Goal: Task Accomplishment & Management: Complete application form

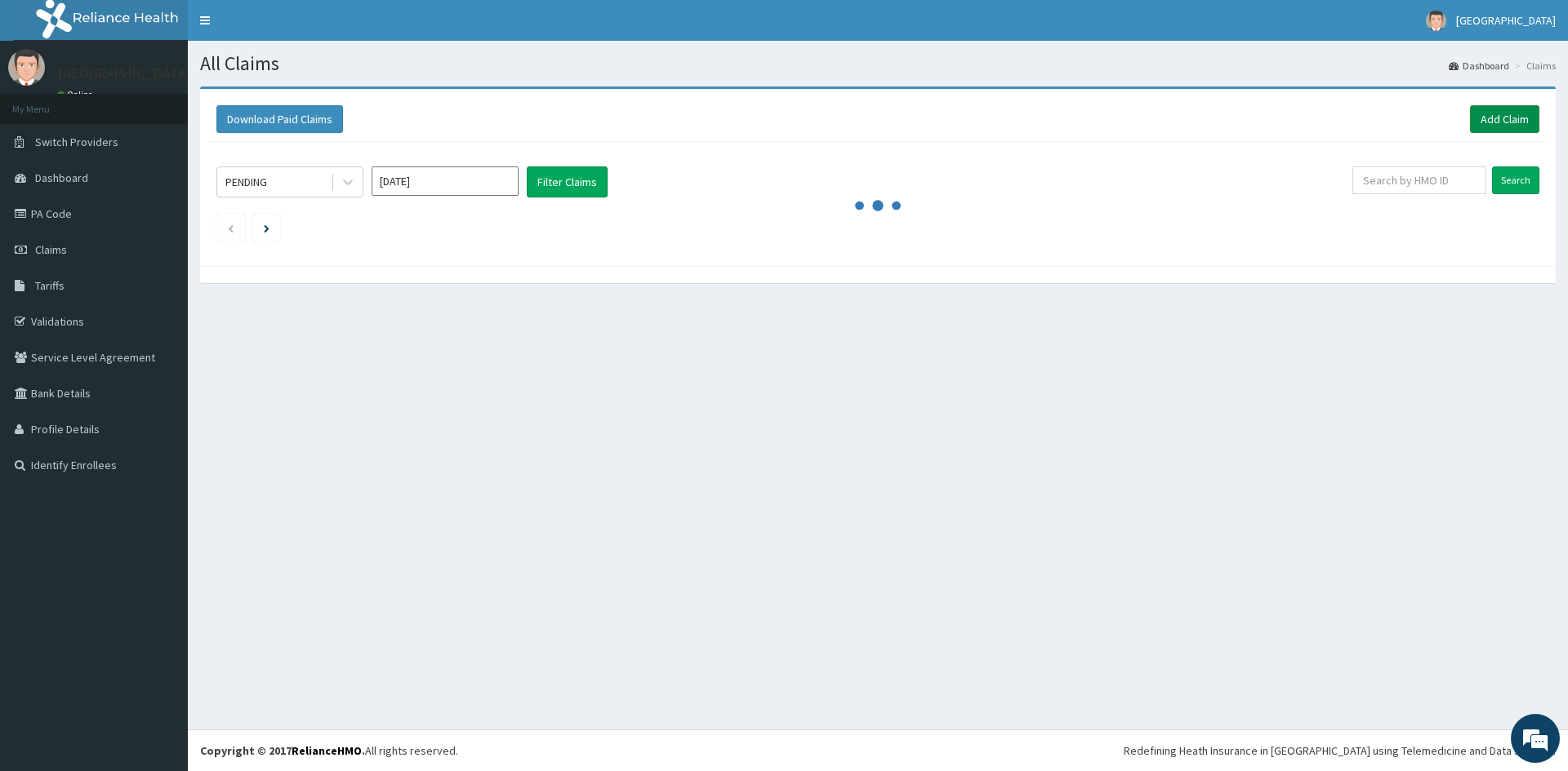
click at [1487, 114] on link "Add Claim" at bounding box center [1505, 119] width 69 height 28
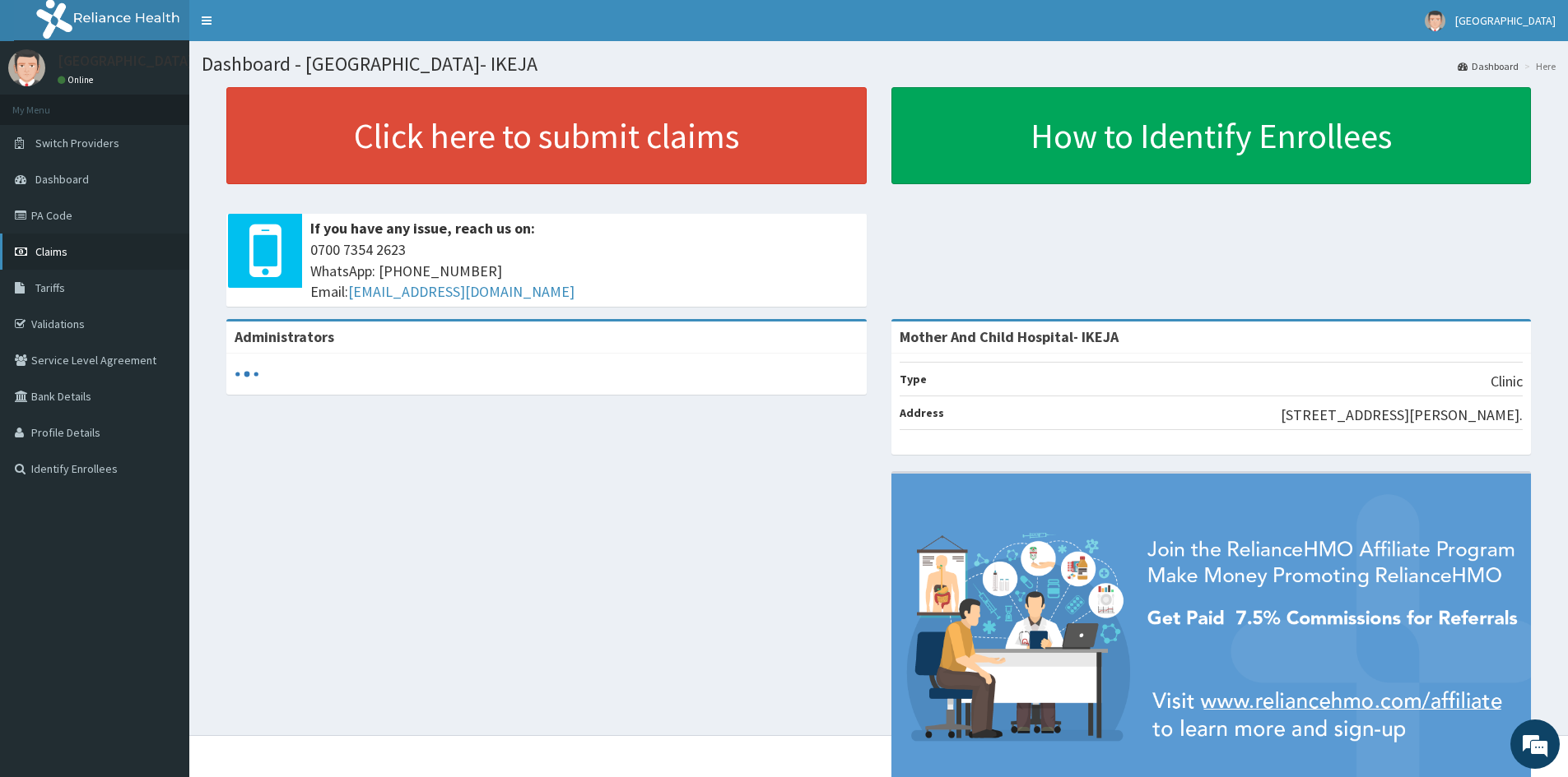
click at [67, 256] on link "Claims" at bounding box center [94, 252] width 189 height 36
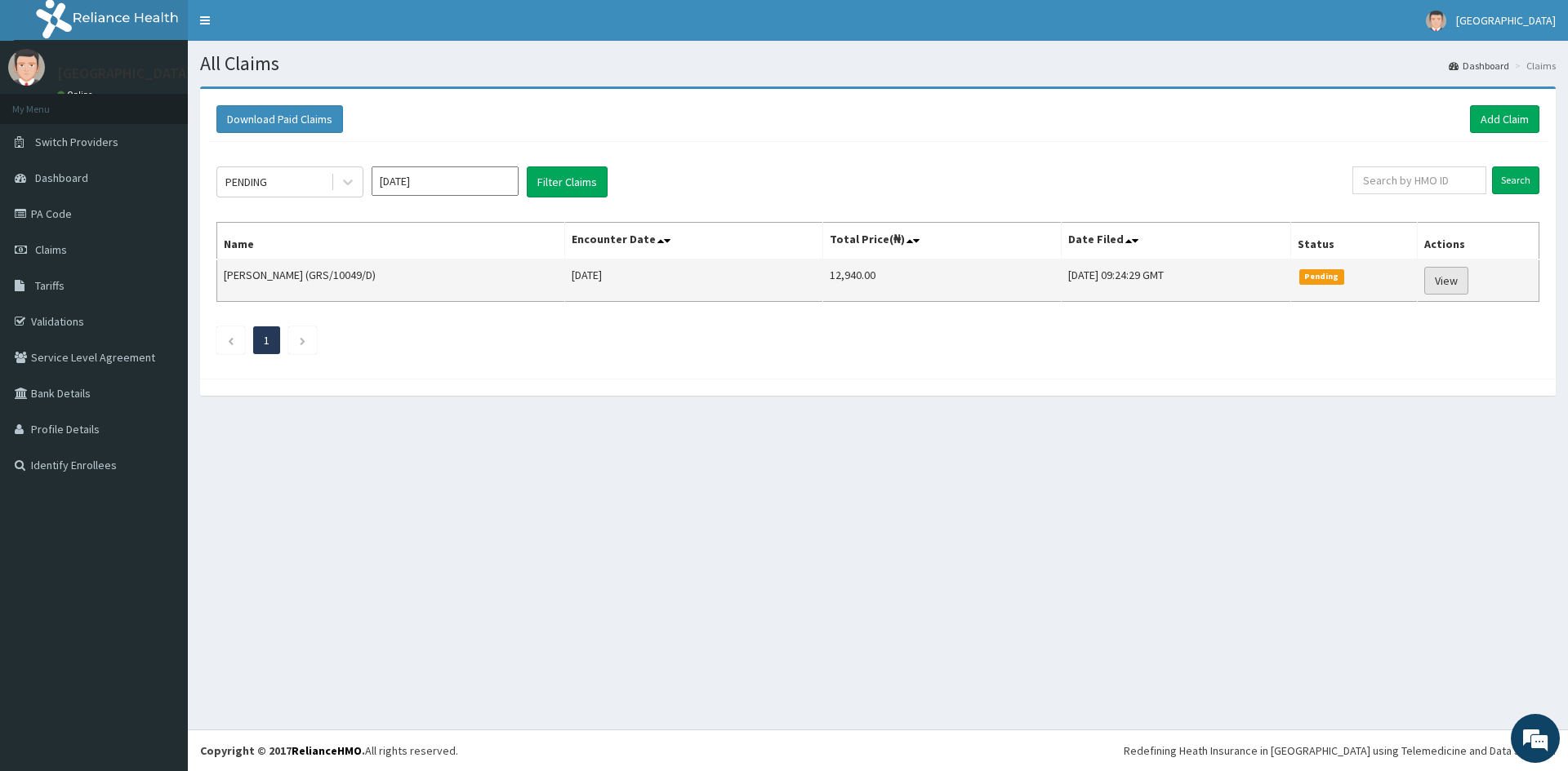
click at [1455, 281] on link "View" at bounding box center [1446, 281] width 44 height 28
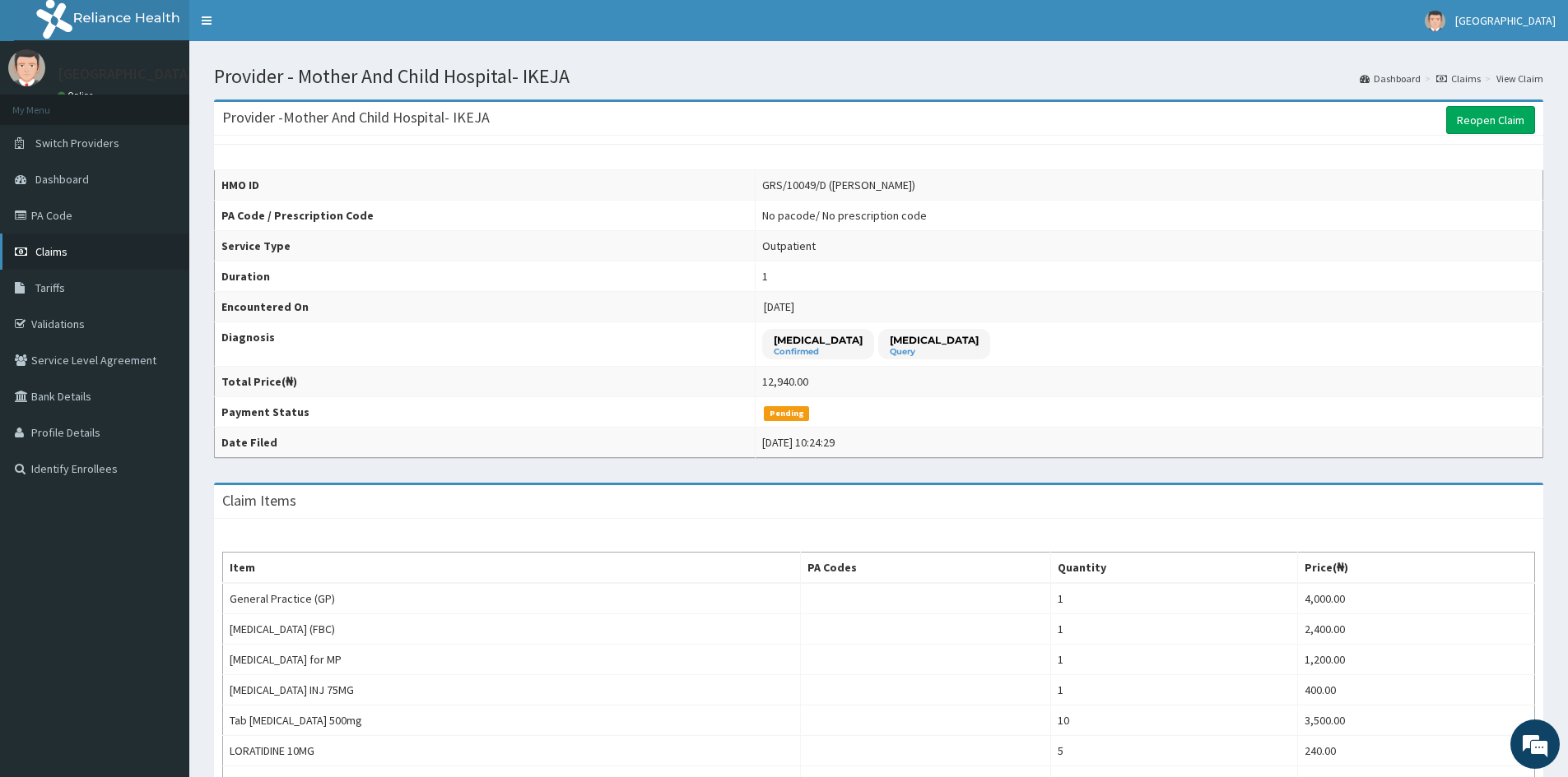
click at [64, 249] on span "Claims" at bounding box center [51, 252] width 32 height 15
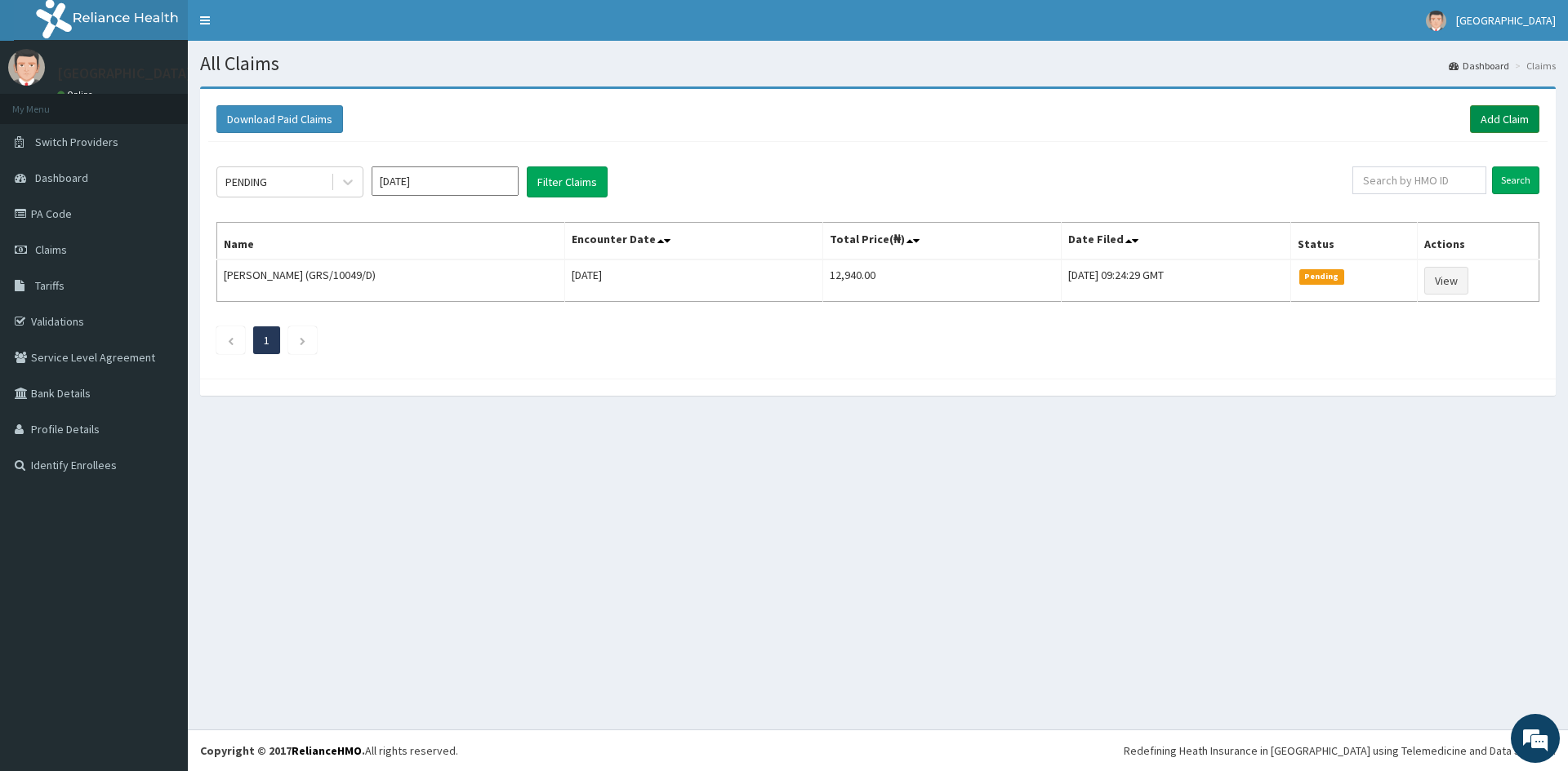
click at [1519, 120] on link "Add Claim" at bounding box center [1505, 119] width 69 height 28
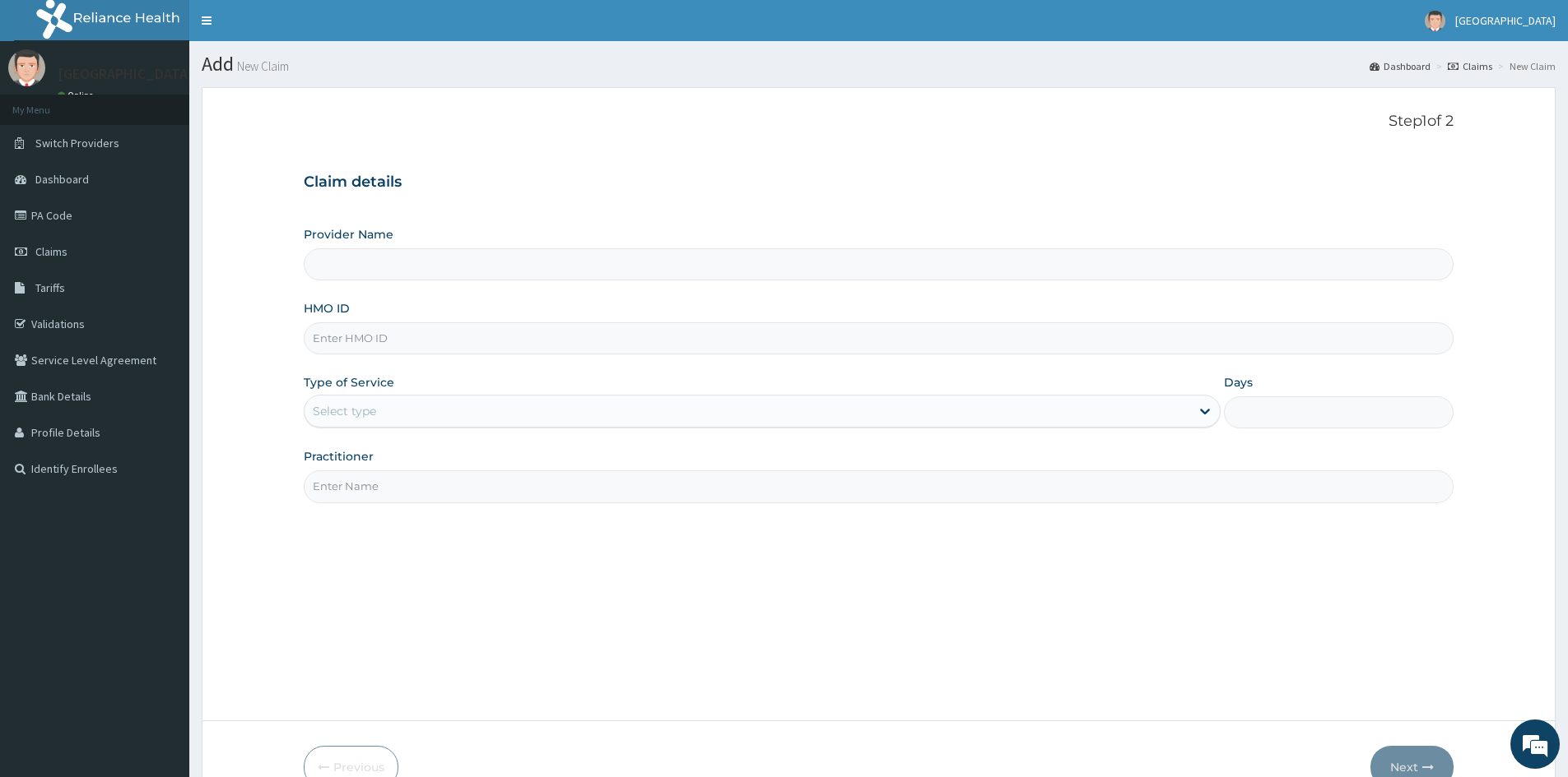
type input "Mother And Child Hospital- IKEJA"
click at [489, 331] on input "HMO ID" at bounding box center [878, 338] width 1149 height 32
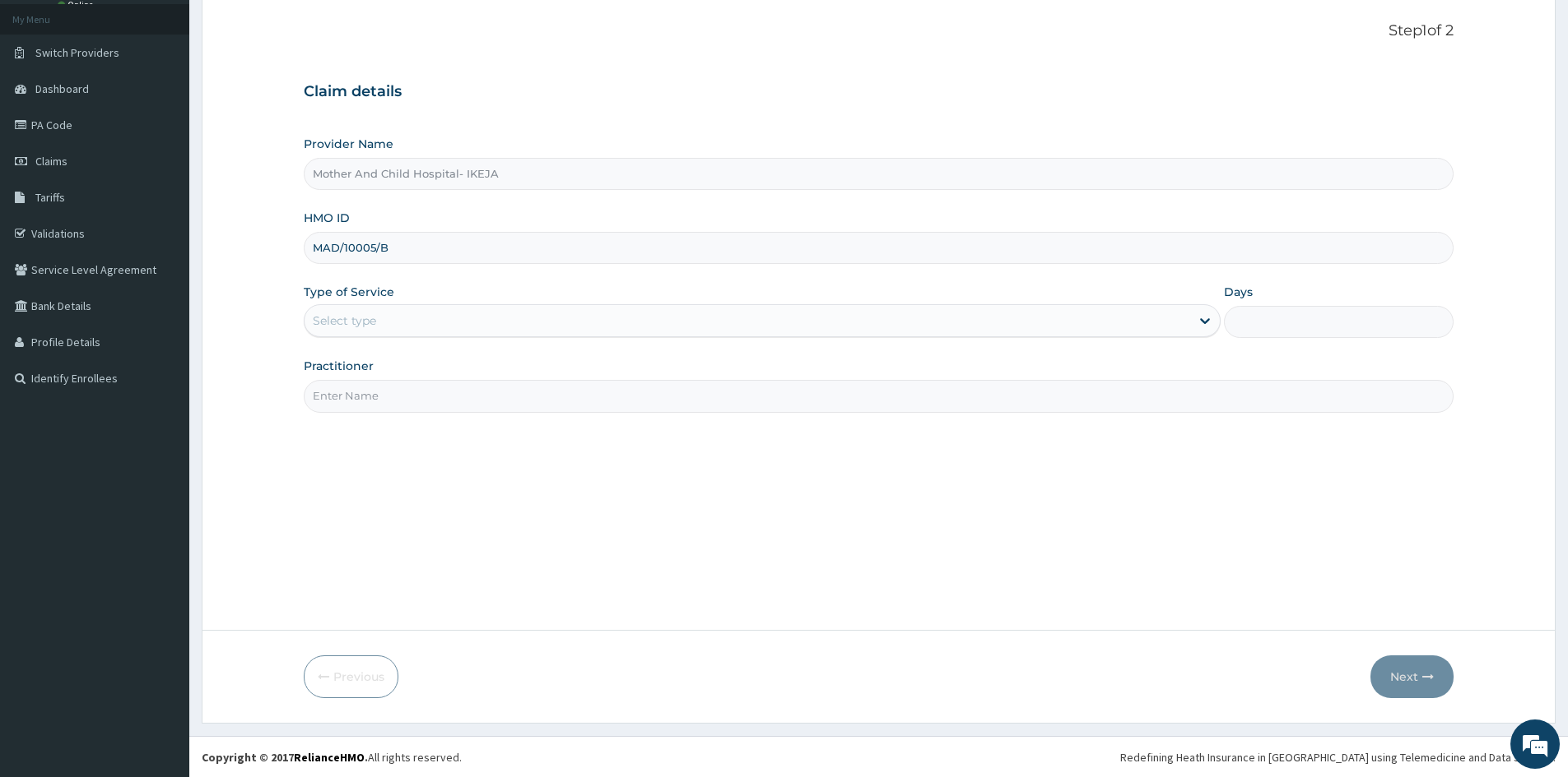
scroll to position [91, 0]
type input "MAD/10005/B"
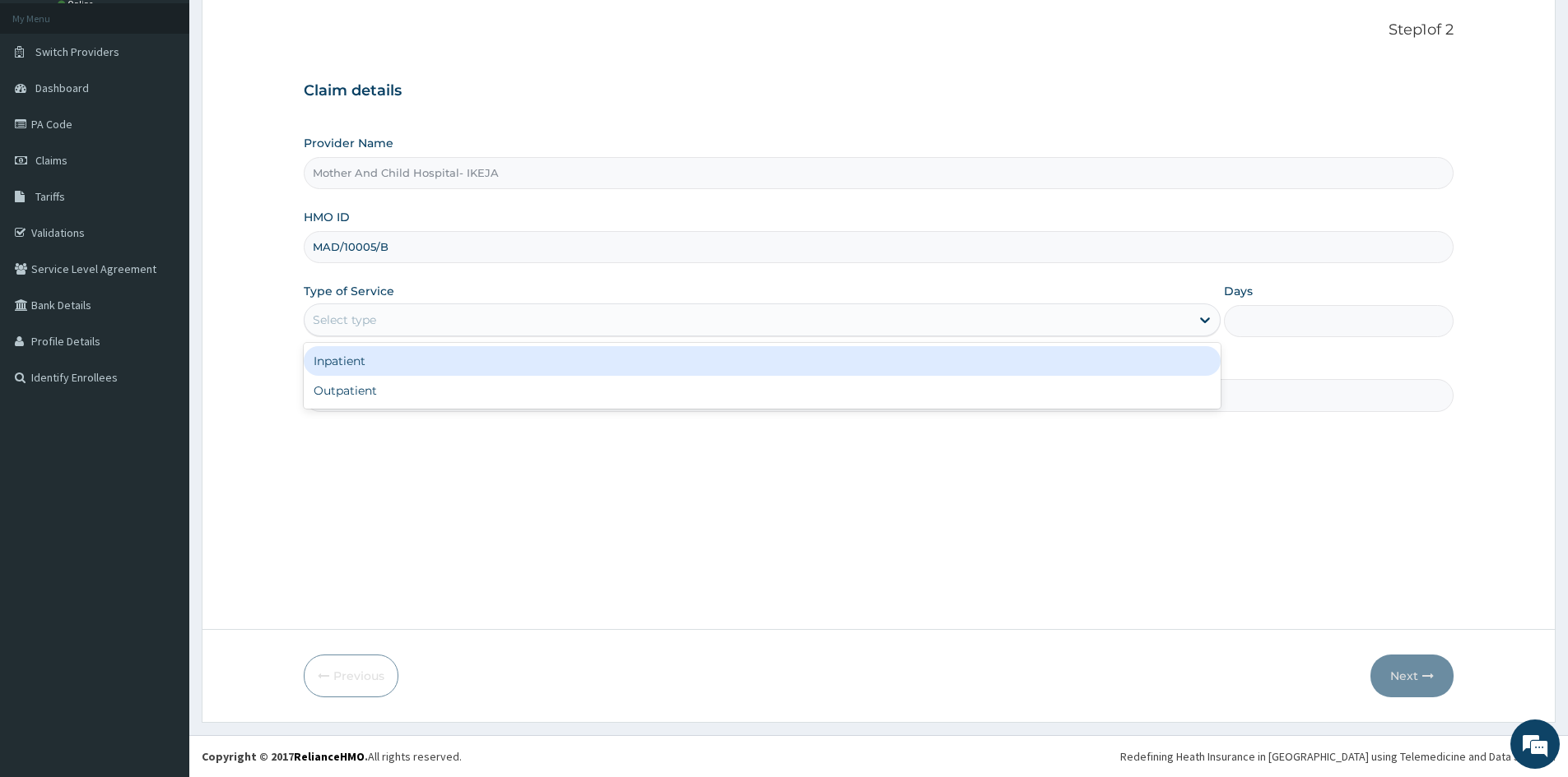
click at [409, 326] on div "Select type" at bounding box center [747, 320] width 886 height 27
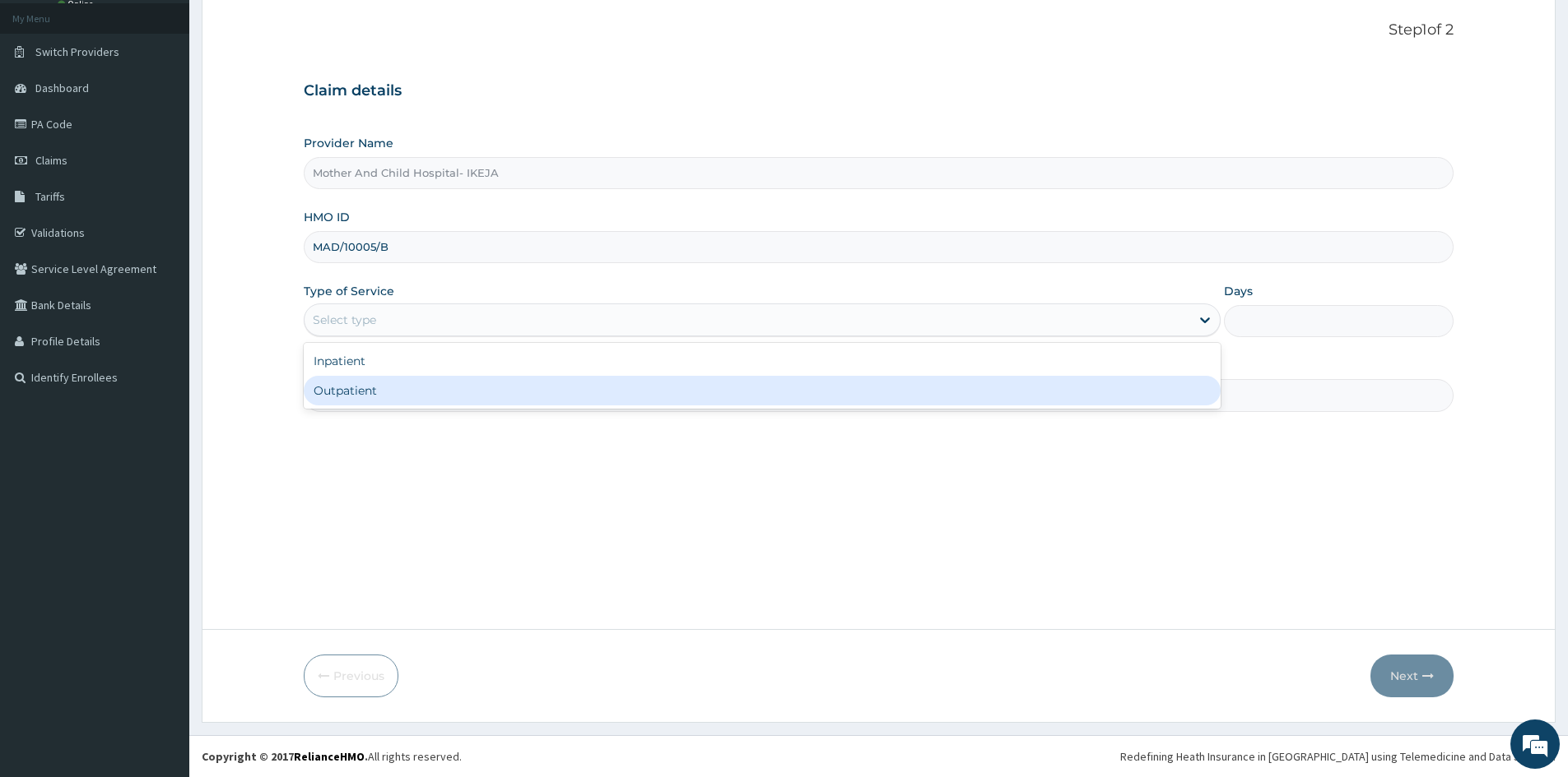
click at [390, 379] on div "Outpatient" at bounding box center [762, 391] width 917 height 30
type input "1"
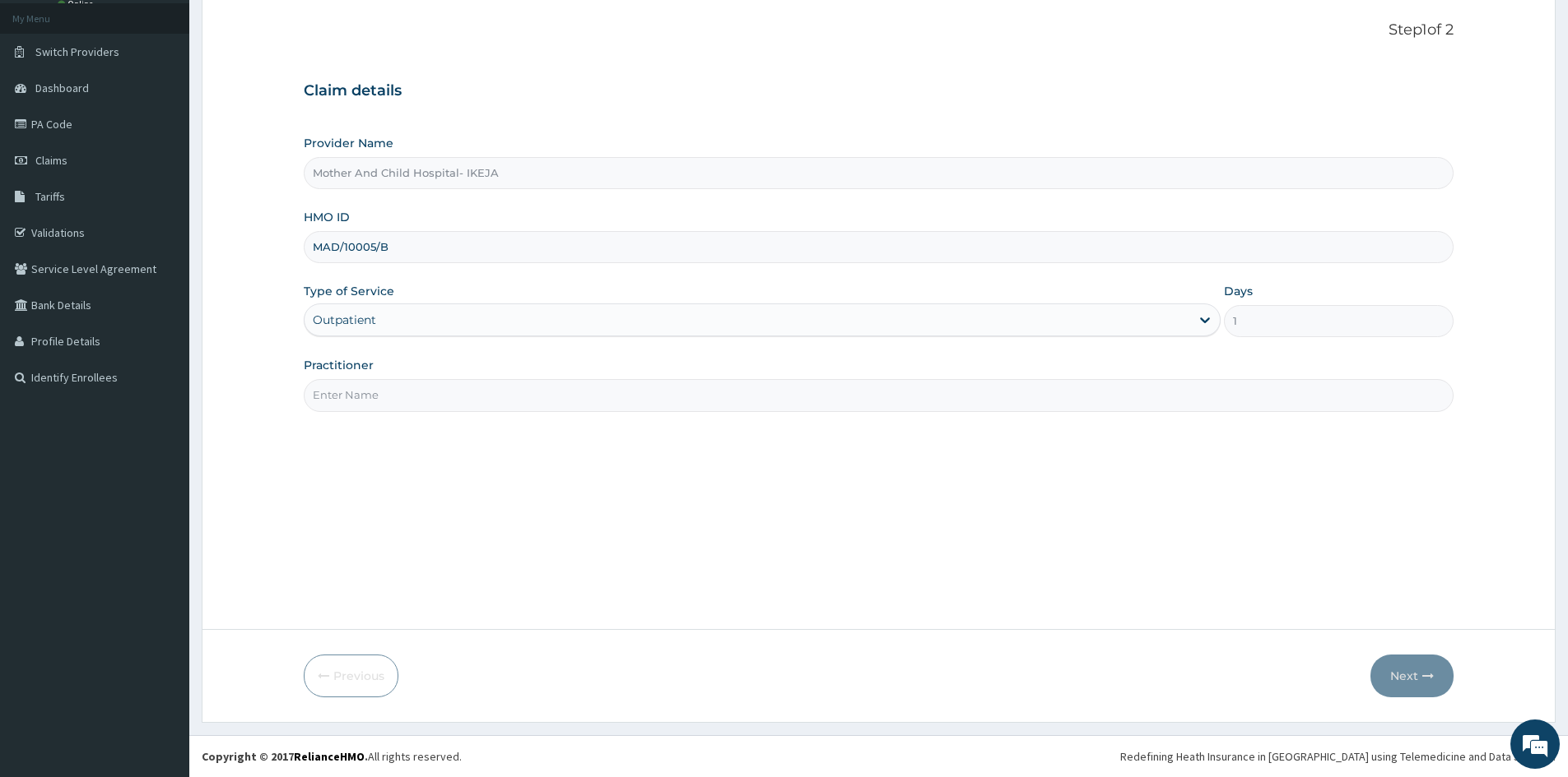
click at [386, 391] on input "Practitioner" at bounding box center [878, 395] width 1149 height 32
type input "[PERSON_NAME]"
click at [1430, 673] on icon "button" at bounding box center [1428, 676] width 12 height 12
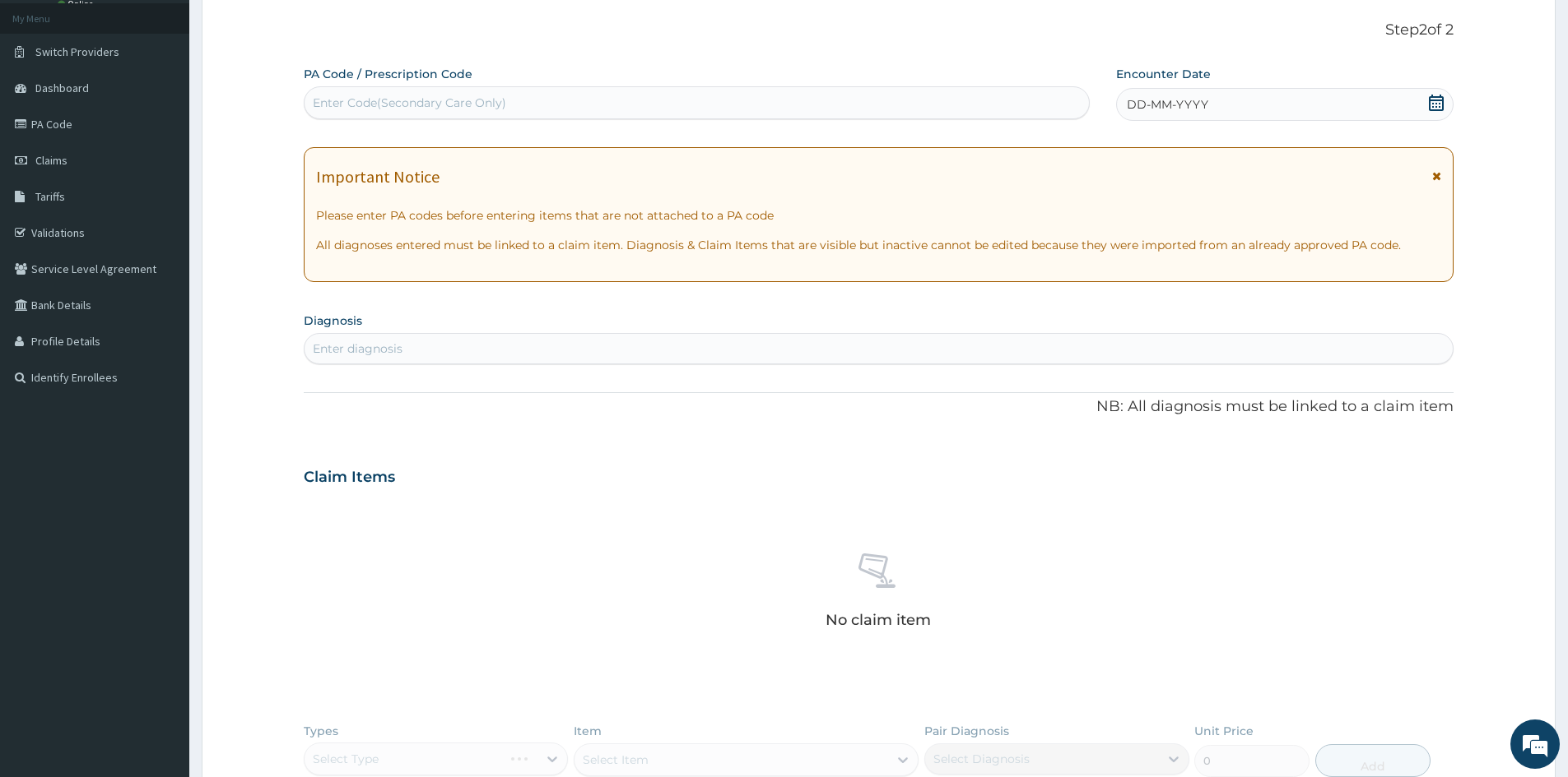
click at [1430, 107] on icon at bounding box center [1436, 103] width 15 height 17
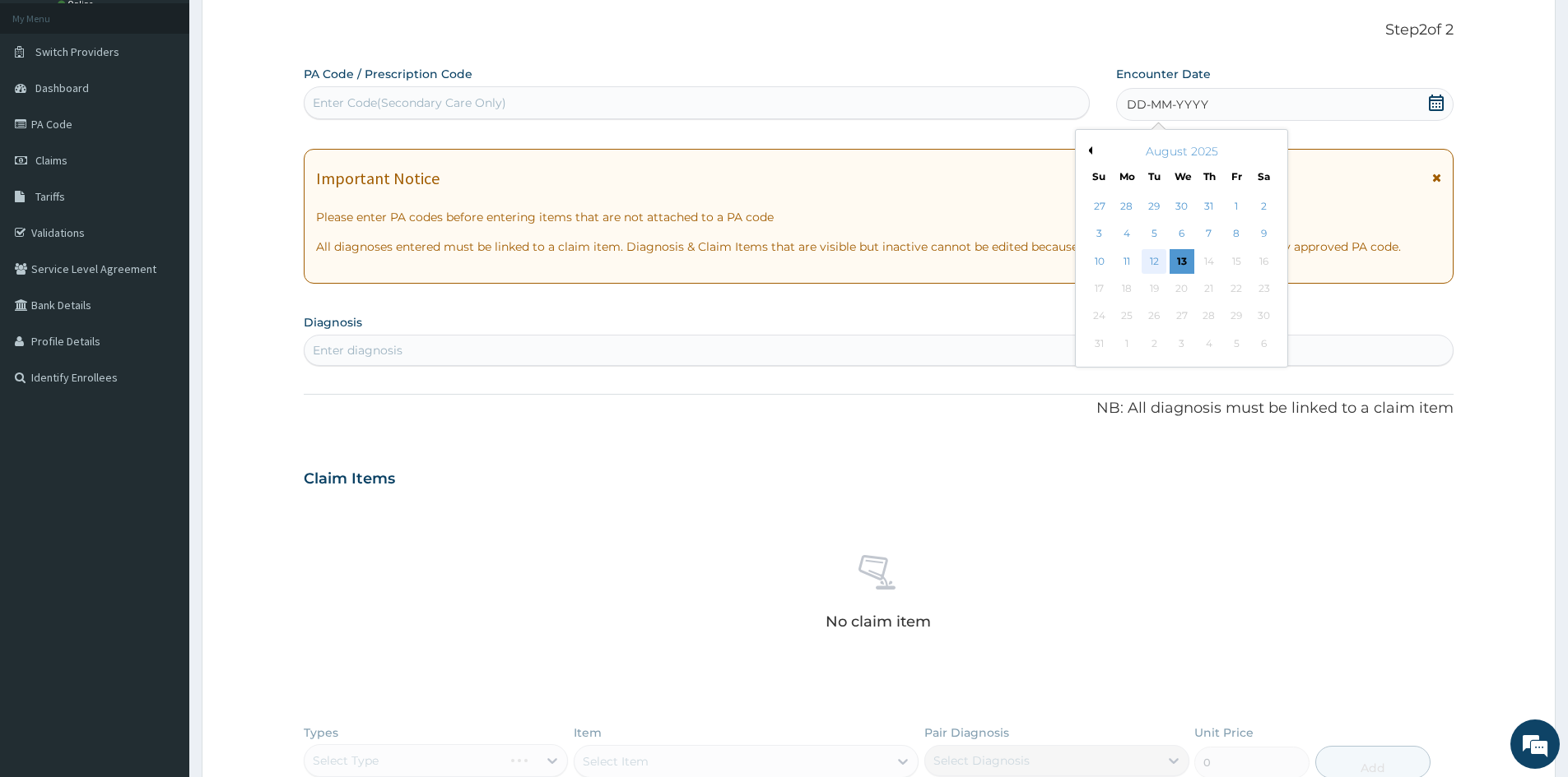
click at [1147, 260] on div "12" at bounding box center [1154, 262] width 25 height 25
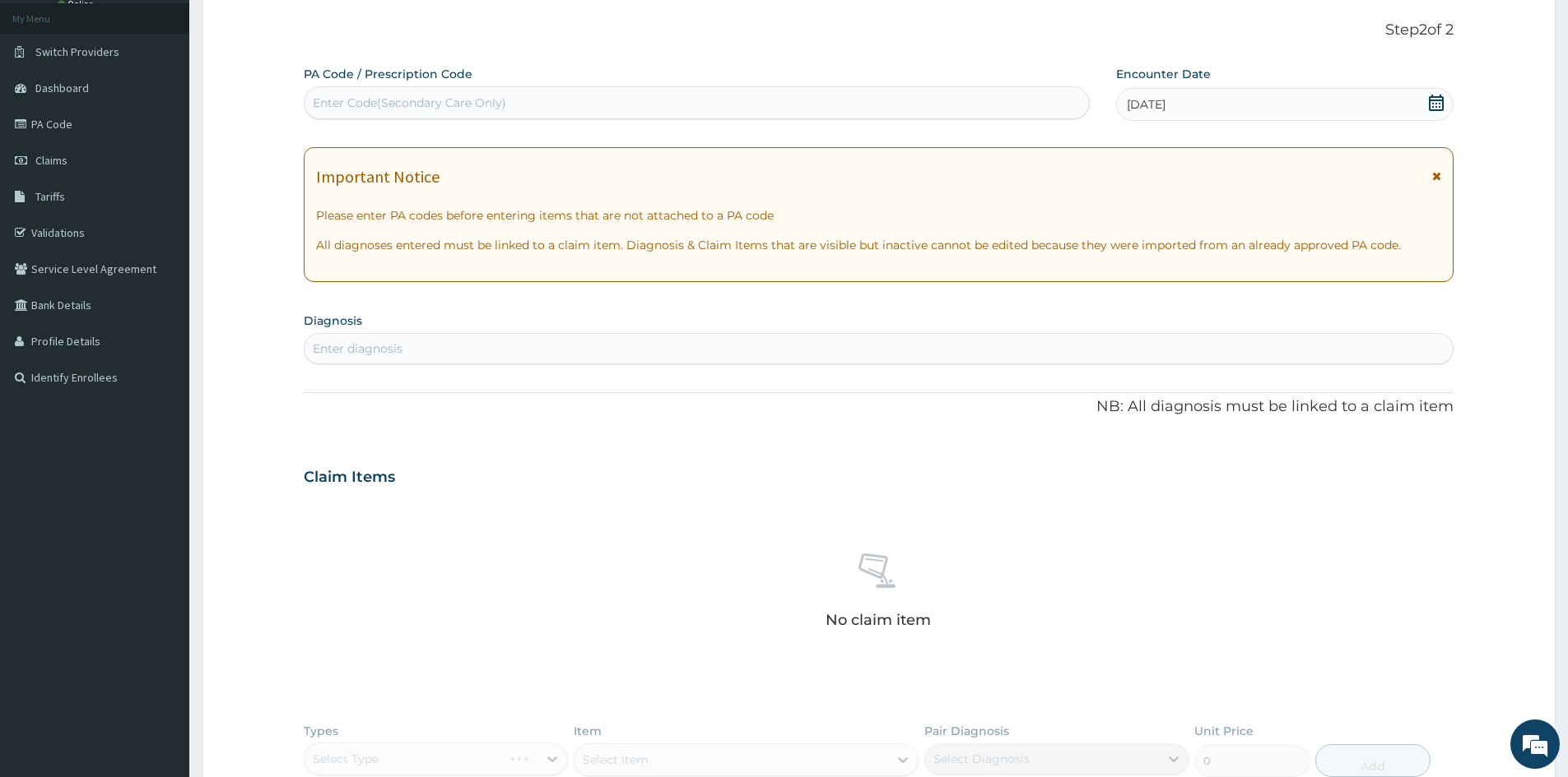
click at [742, 352] on div "Enter diagnosis" at bounding box center [878, 349] width 1148 height 27
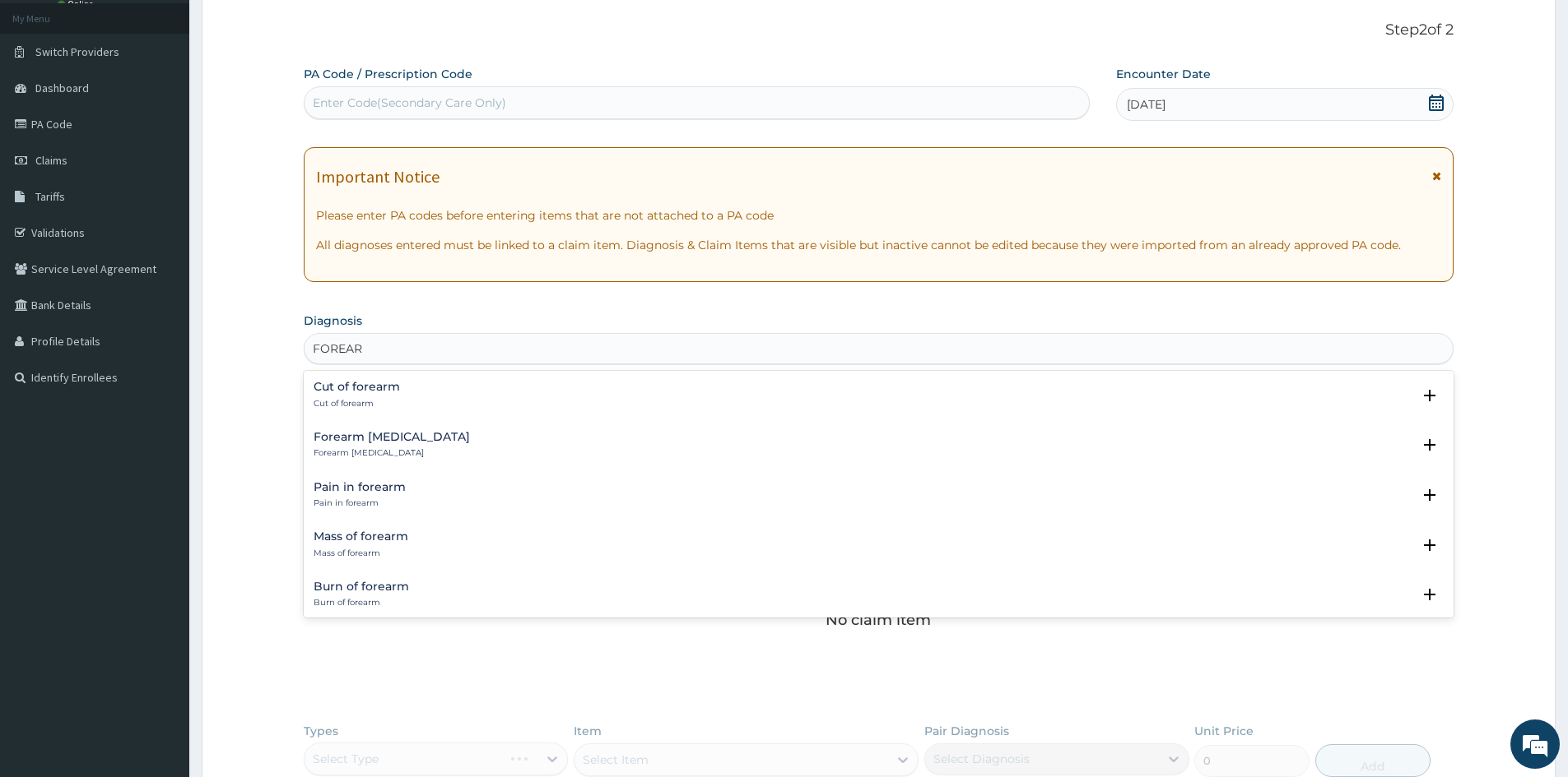
type input "FOREAR"
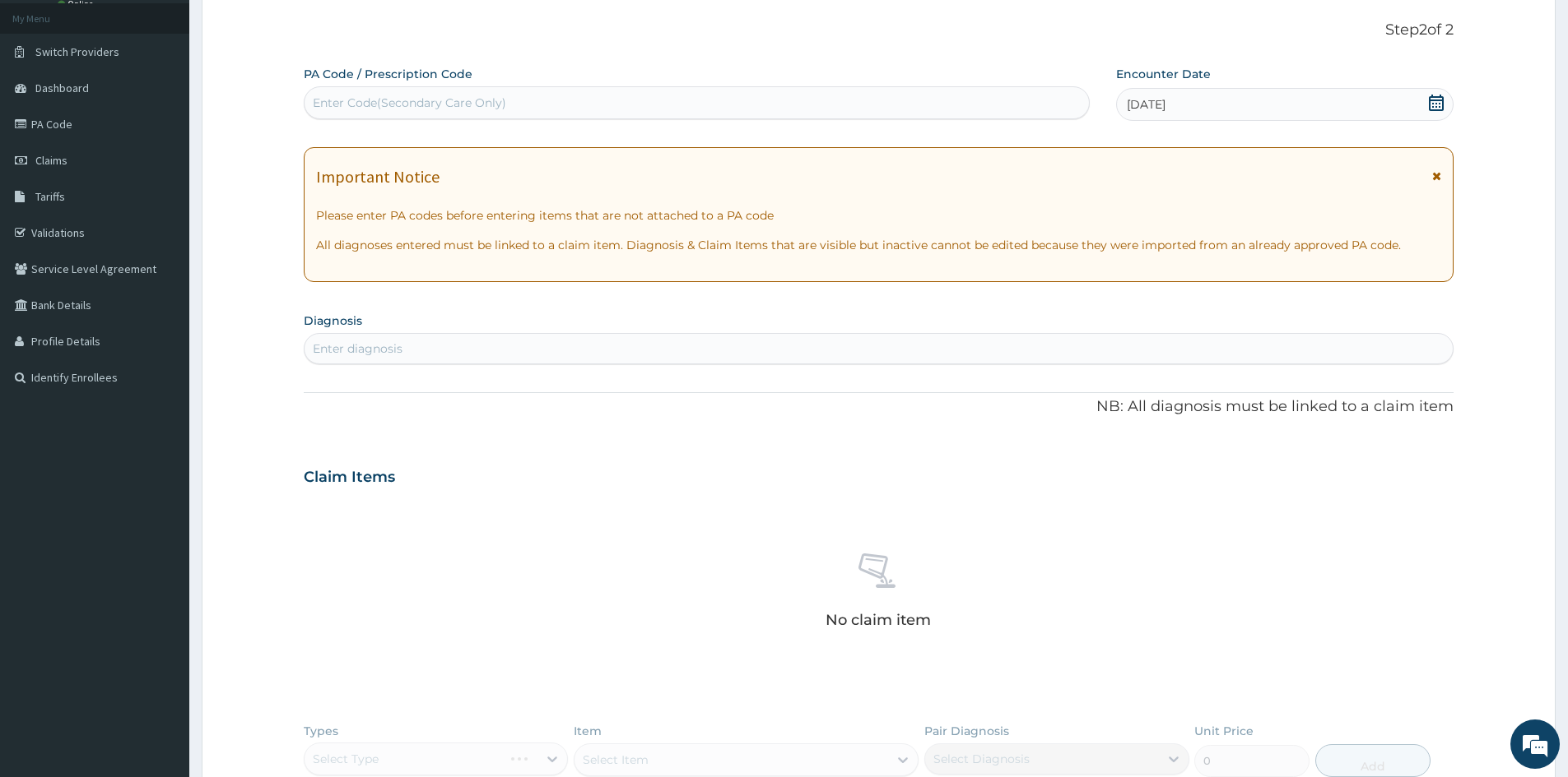
click at [365, 356] on div "Enter diagnosis" at bounding box center [357, 349] width 90 height 17
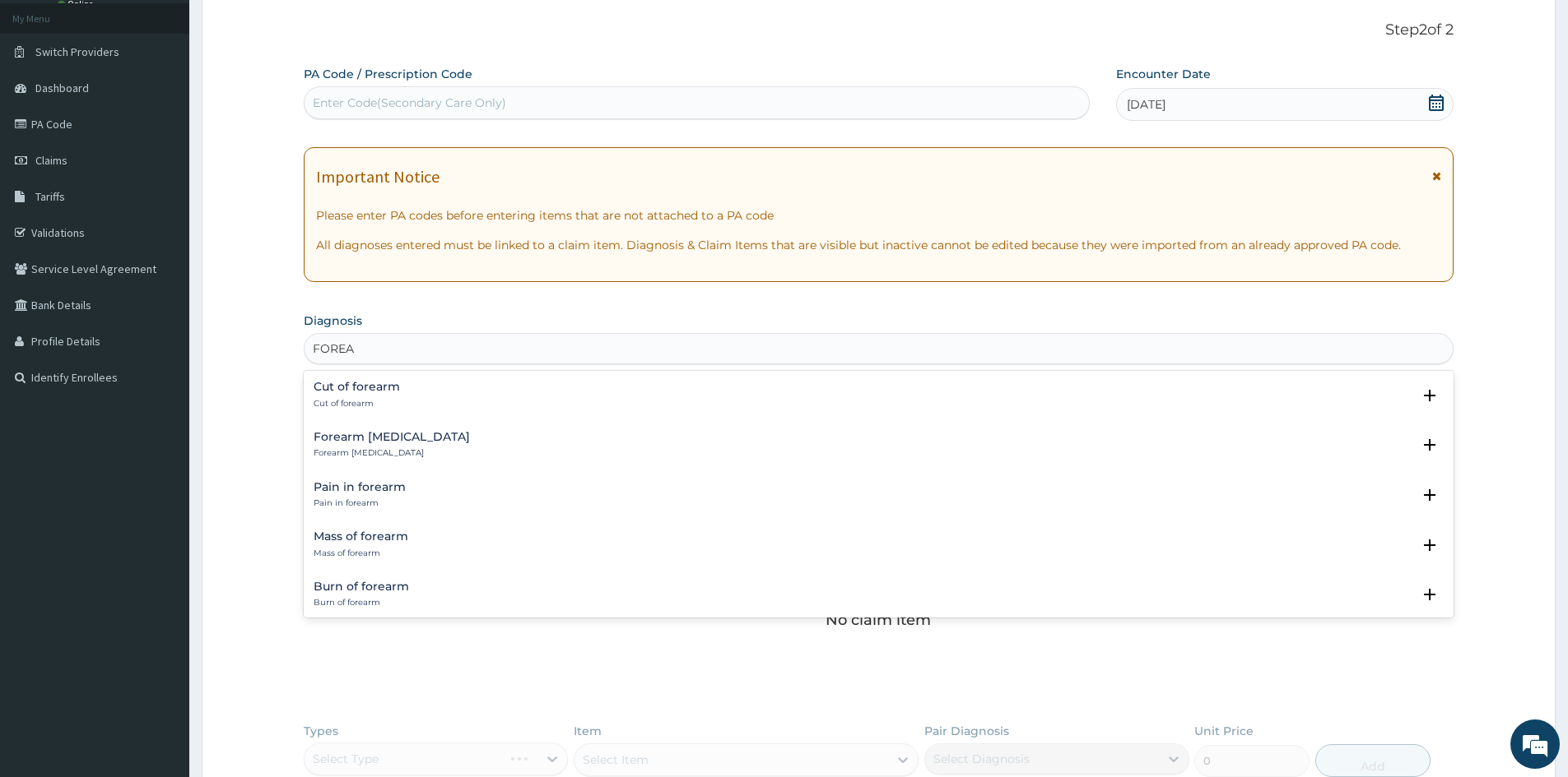
type input "FOREAR"
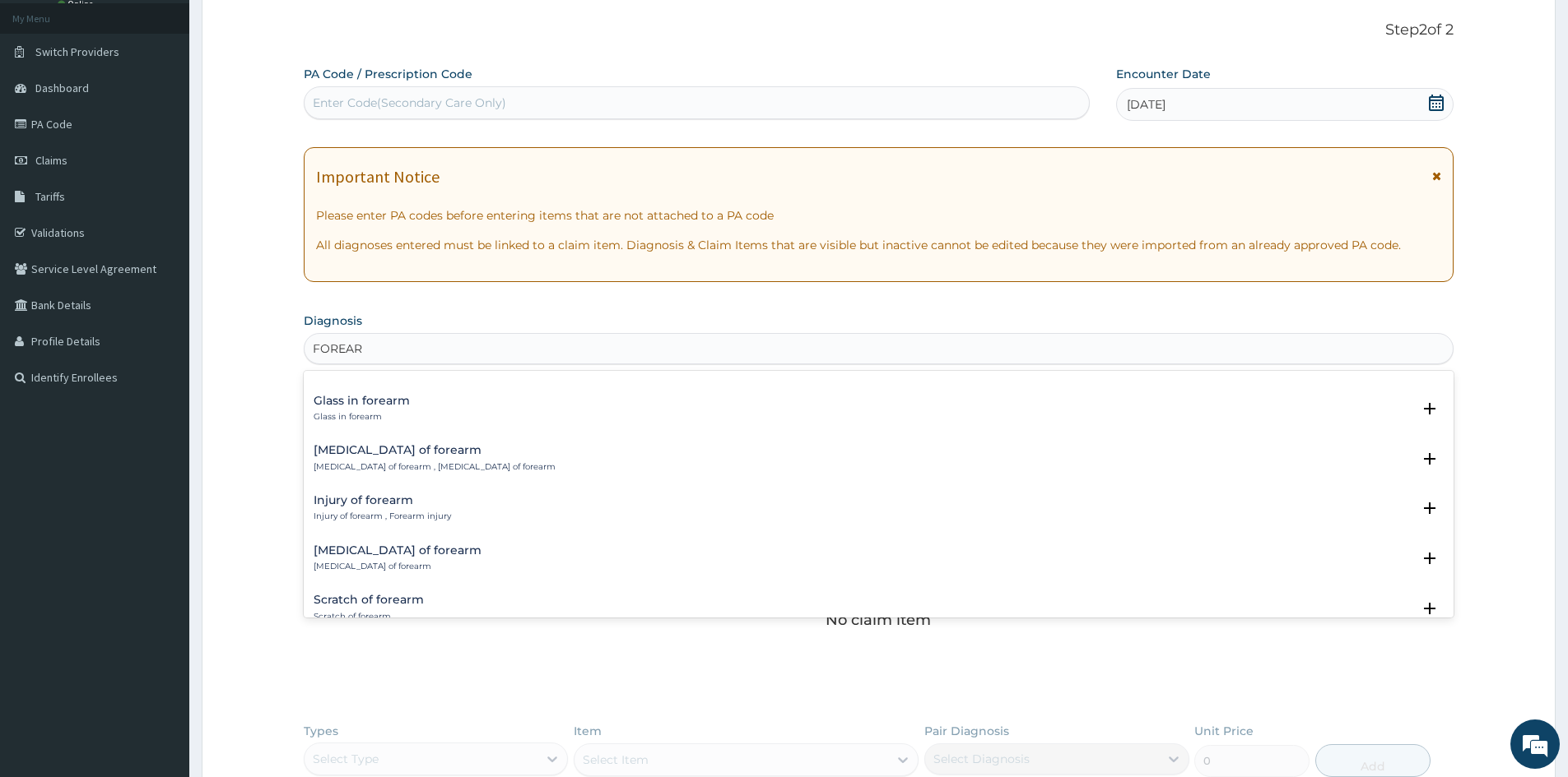
scroll to position [247, 0]
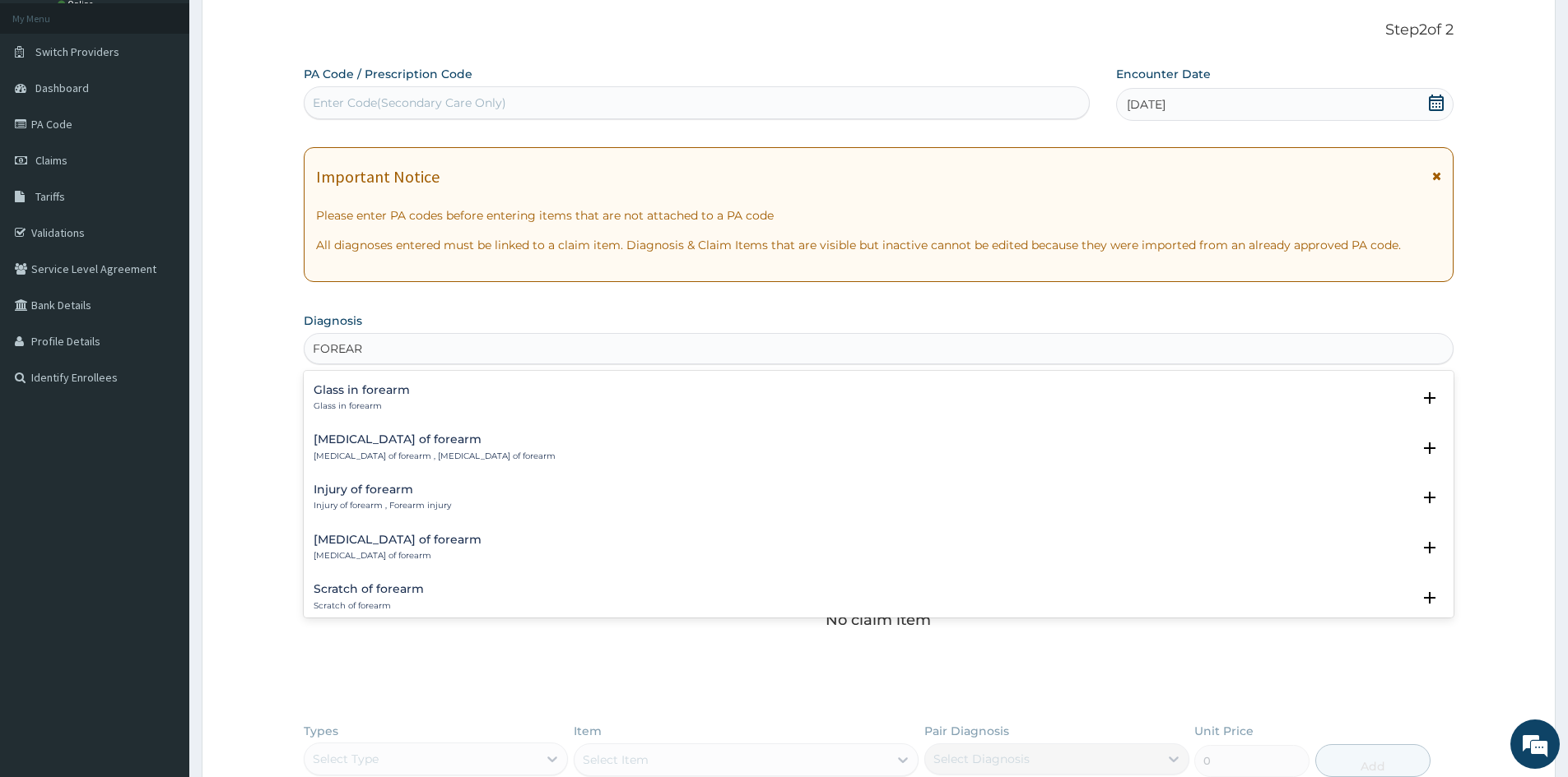
click at [375, 507] on p "Injury of forearm , Forearm injury" at bounding box center [382, 506] width 138 height 12
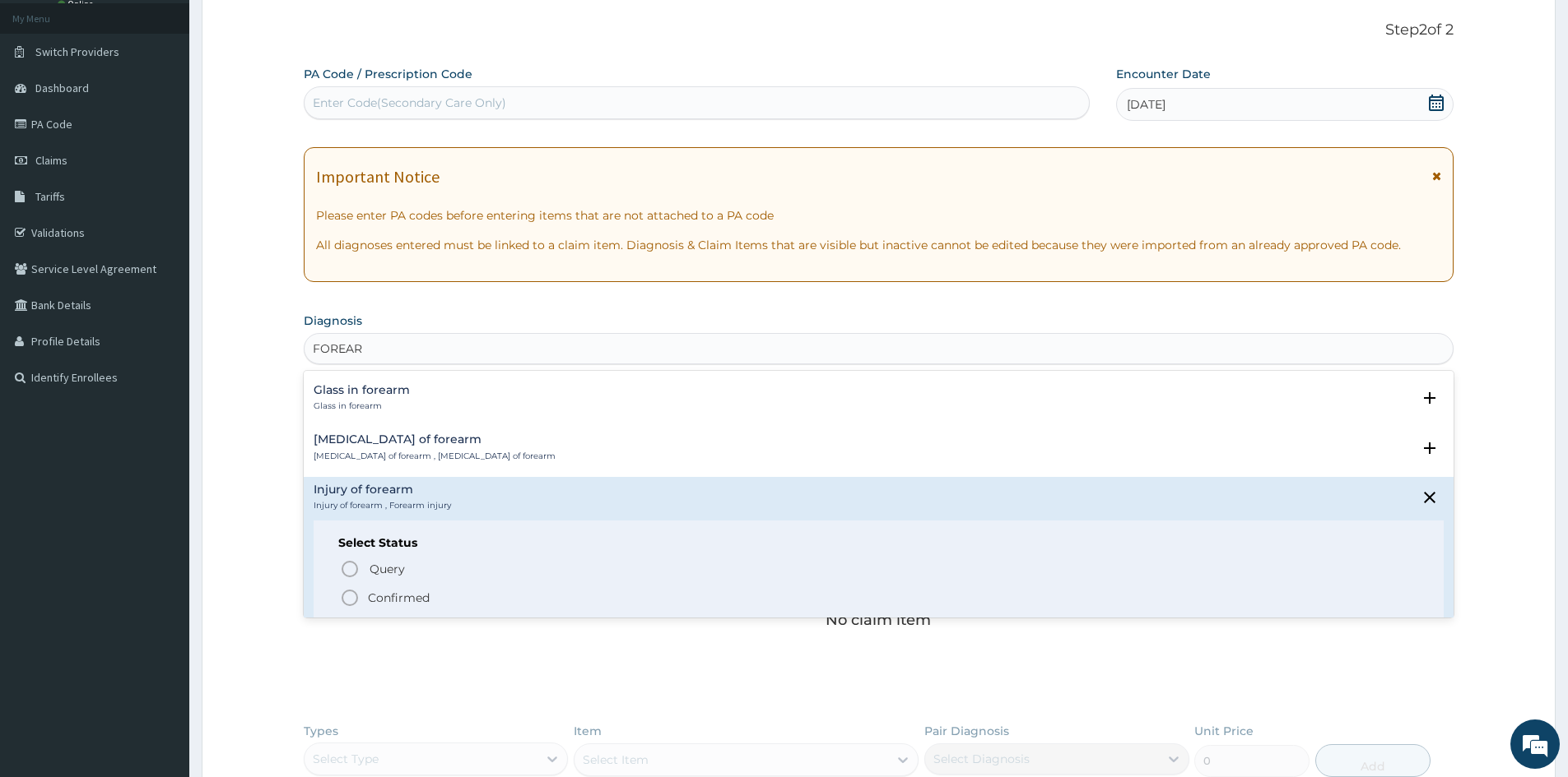
click at [346, 599] on icon "status option filled" at bounding box center [350, 598] width 20 height 20
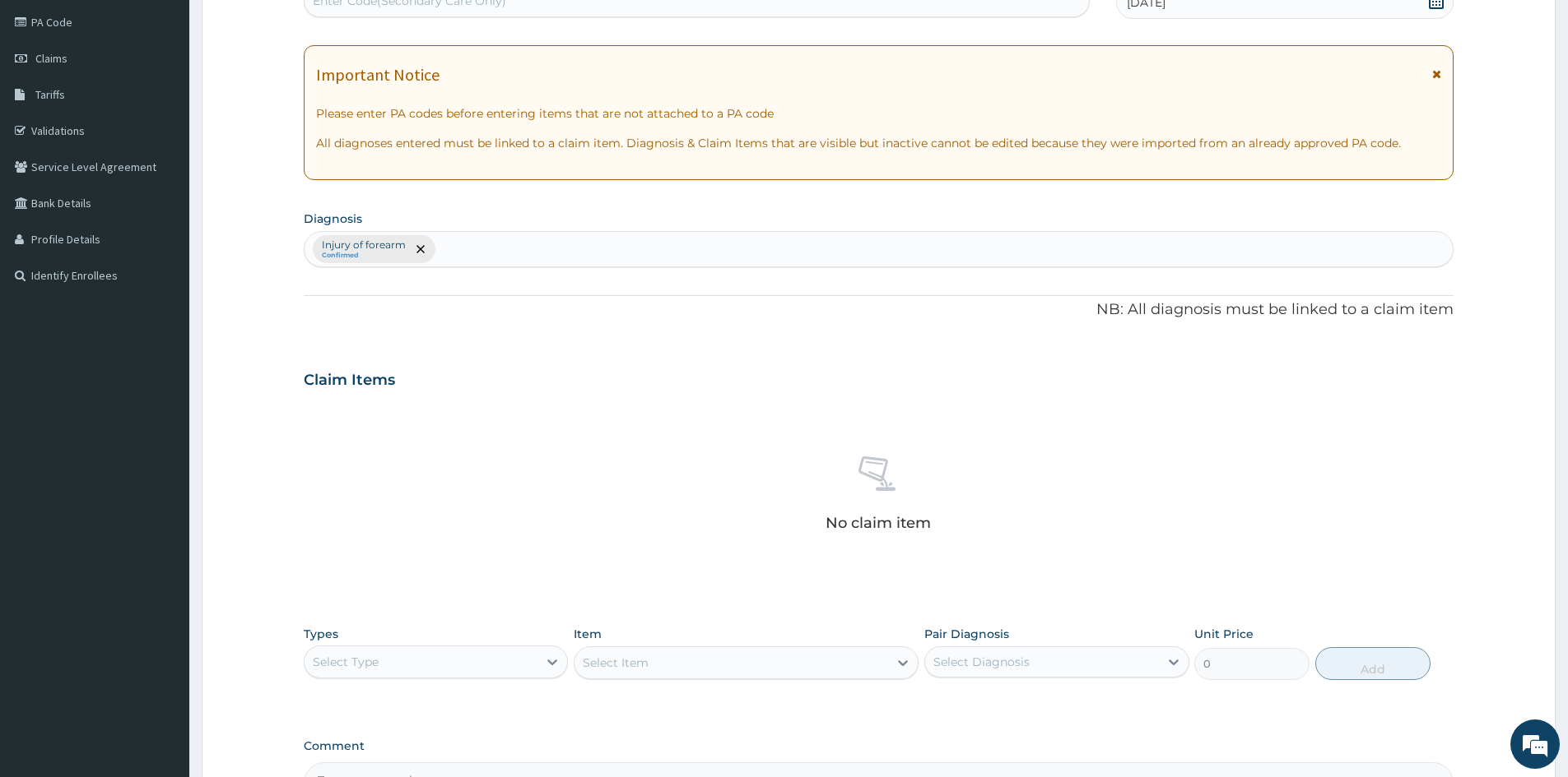
scroll to position [393, 0]
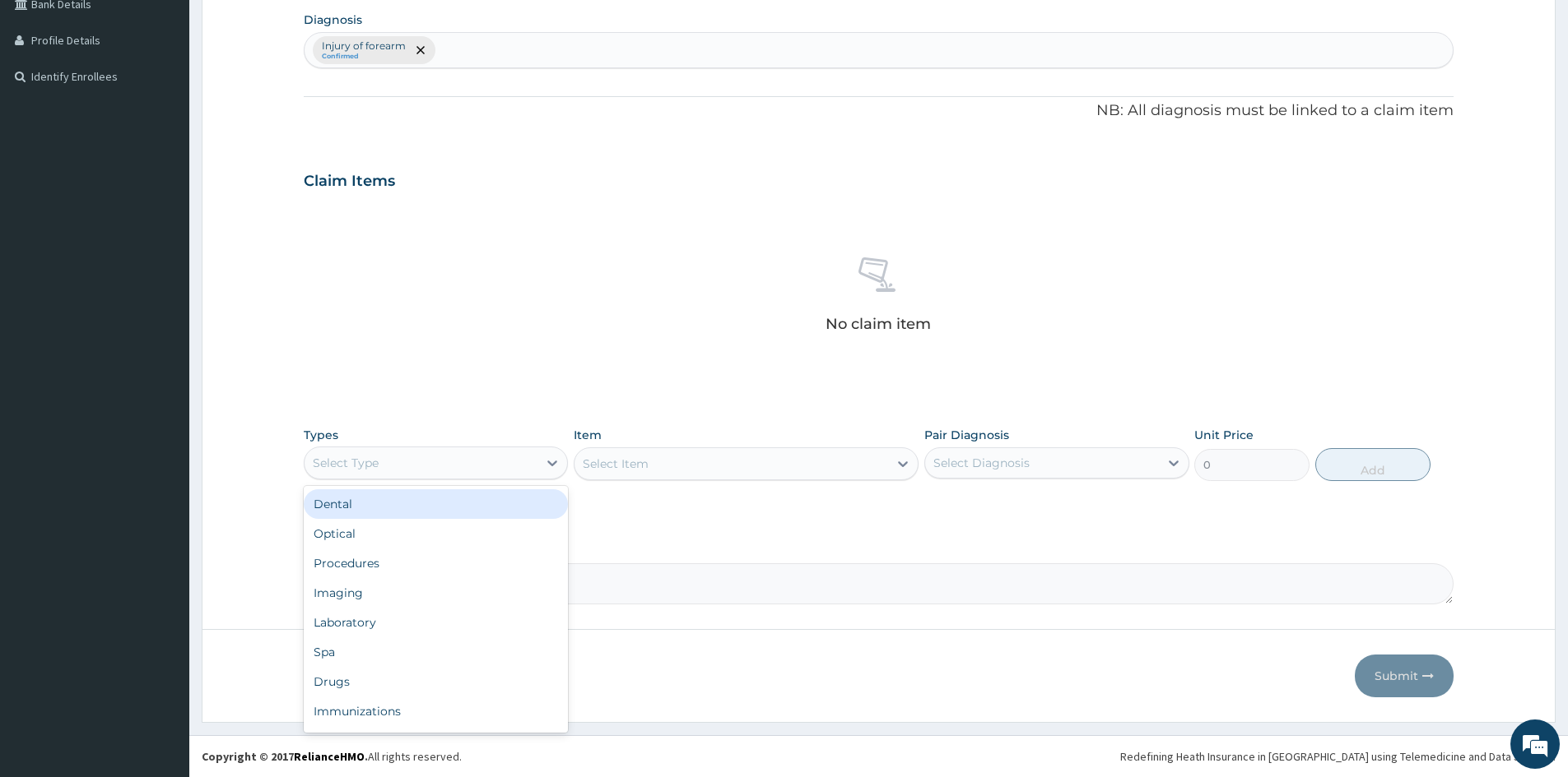
click at [400, 460] on div "Select Type" at bounding box center [420, 463] width 233 height 27
click at [416, 568] on div "Procedures" at bounding box center [435, 563] width 264 height 30
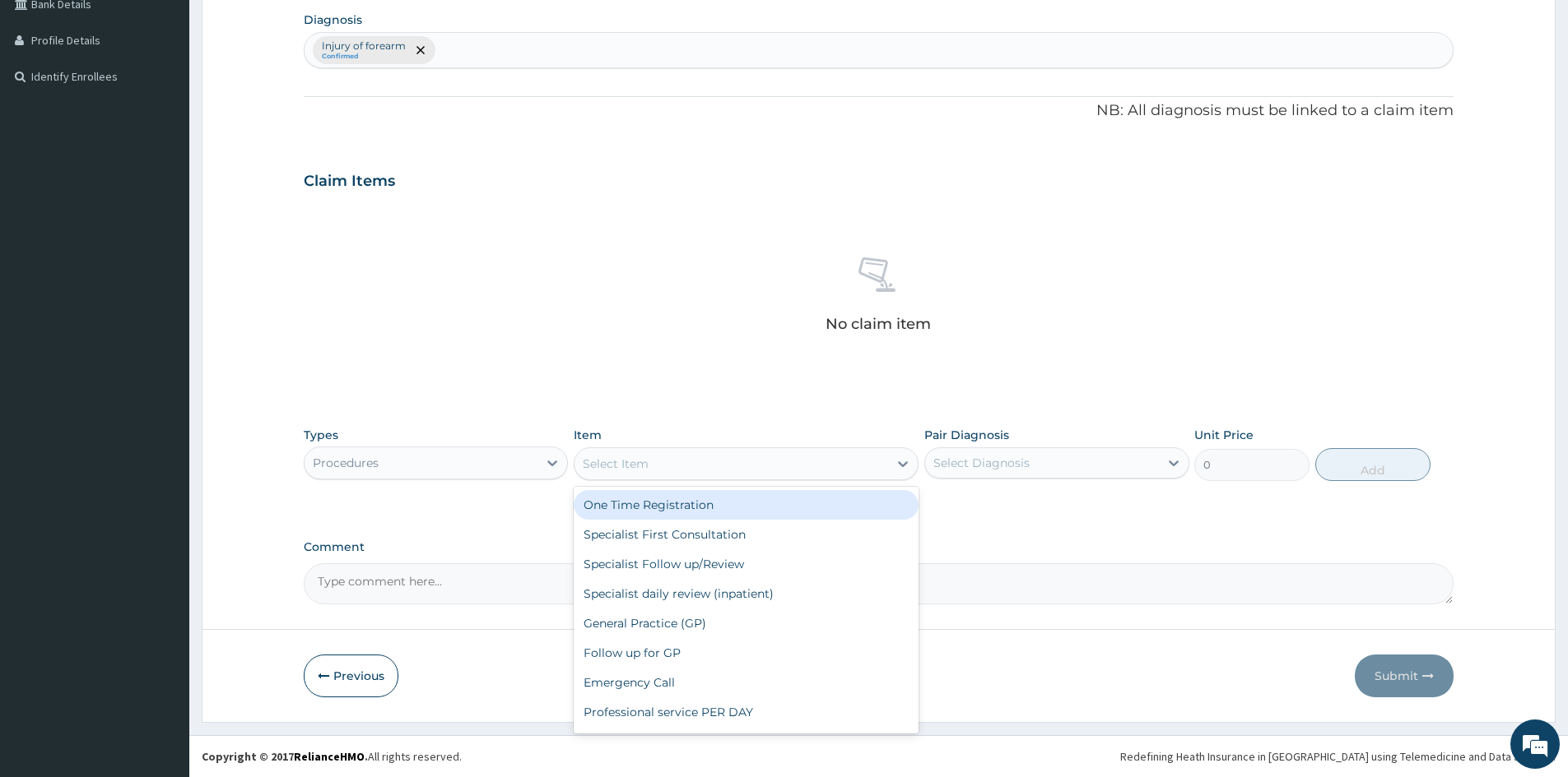
click at [704, 463] on div "Select Item" at bounding box center [731, 464] width 313 height 27
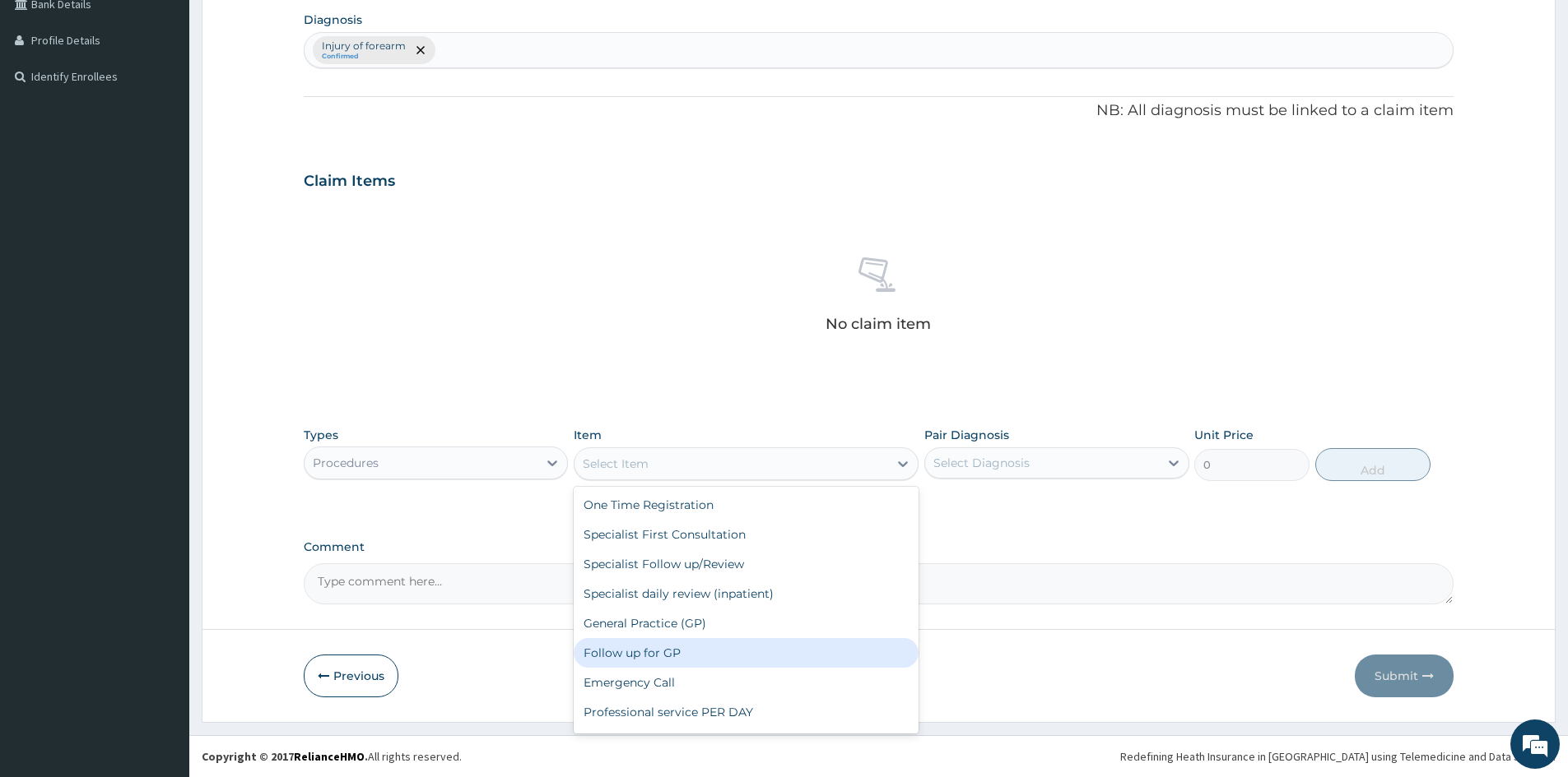
click at [698, 651] on div "Follow up for GP" at bounding box center [746, 654] width 345 height 30
type input "2000"
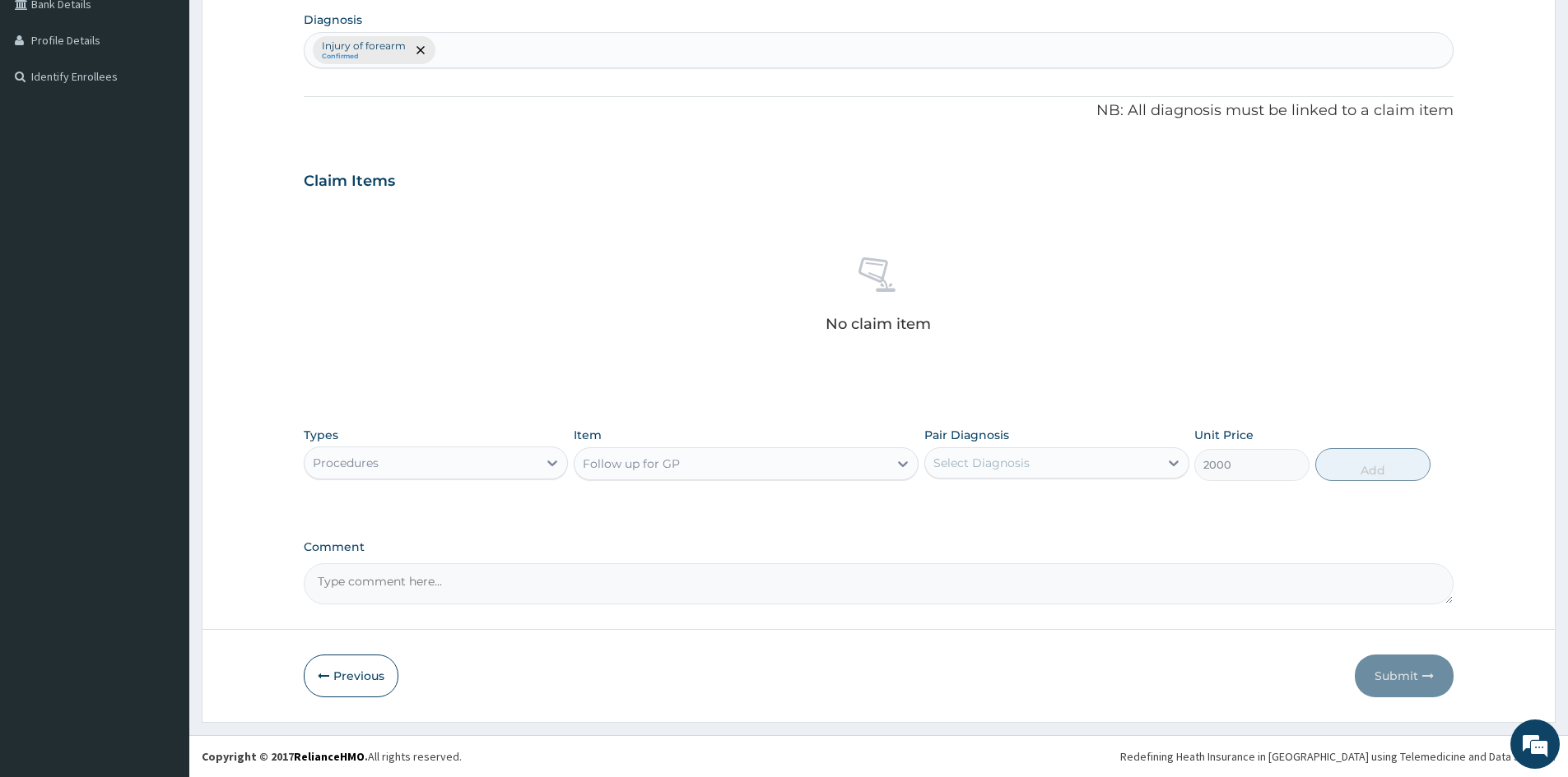
click at [1006, 456] on div "Select Diagnosis" at bounding box center [981, 463] width 96 height 17
click at [997, 511] on label "Injury of forearm" at bounding box center [1001, 504] width 99 height 17
checkbox input "true"
click at [1384, 476] on button "Add" at bounding box center [1372, 465] width 115 height 33
type input "0"
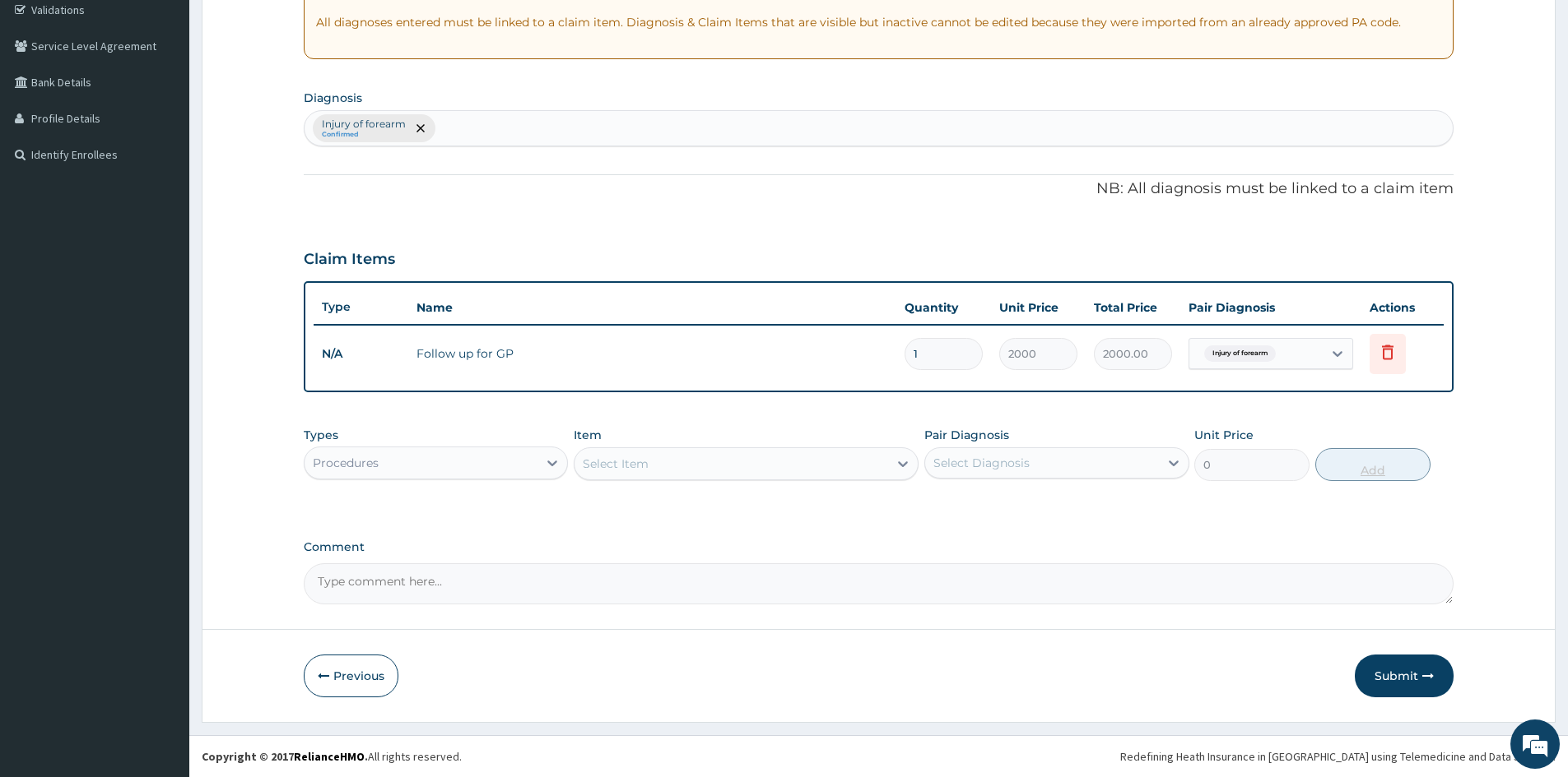
scroll to position [314, 0]
click at [435, 468] on div "Procedures" at bounding box center [420, 463] width 233 height 27
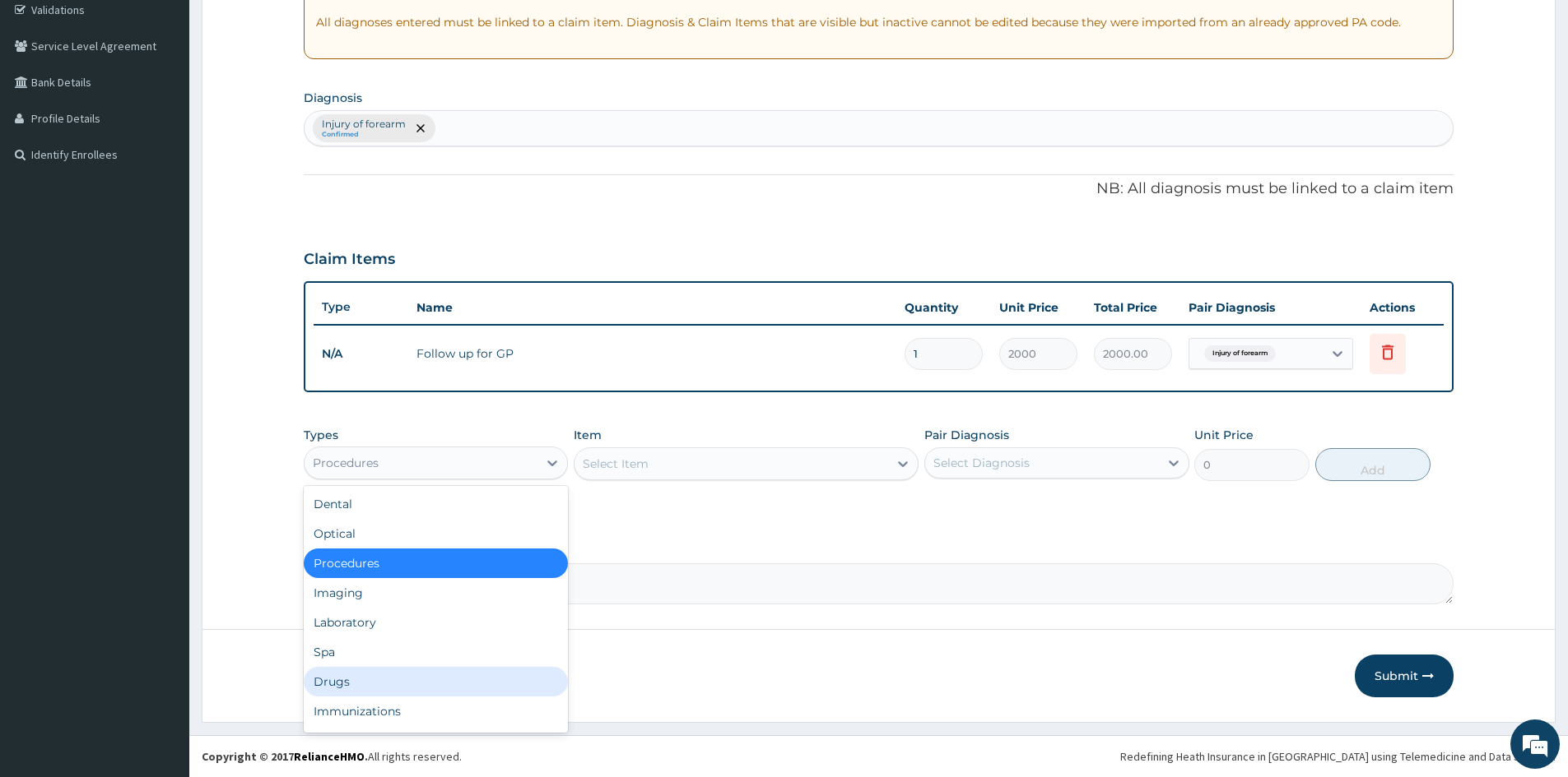
click at [361, 682] on div "Drugs" at bounding box center [435, 682] width 264 height 30
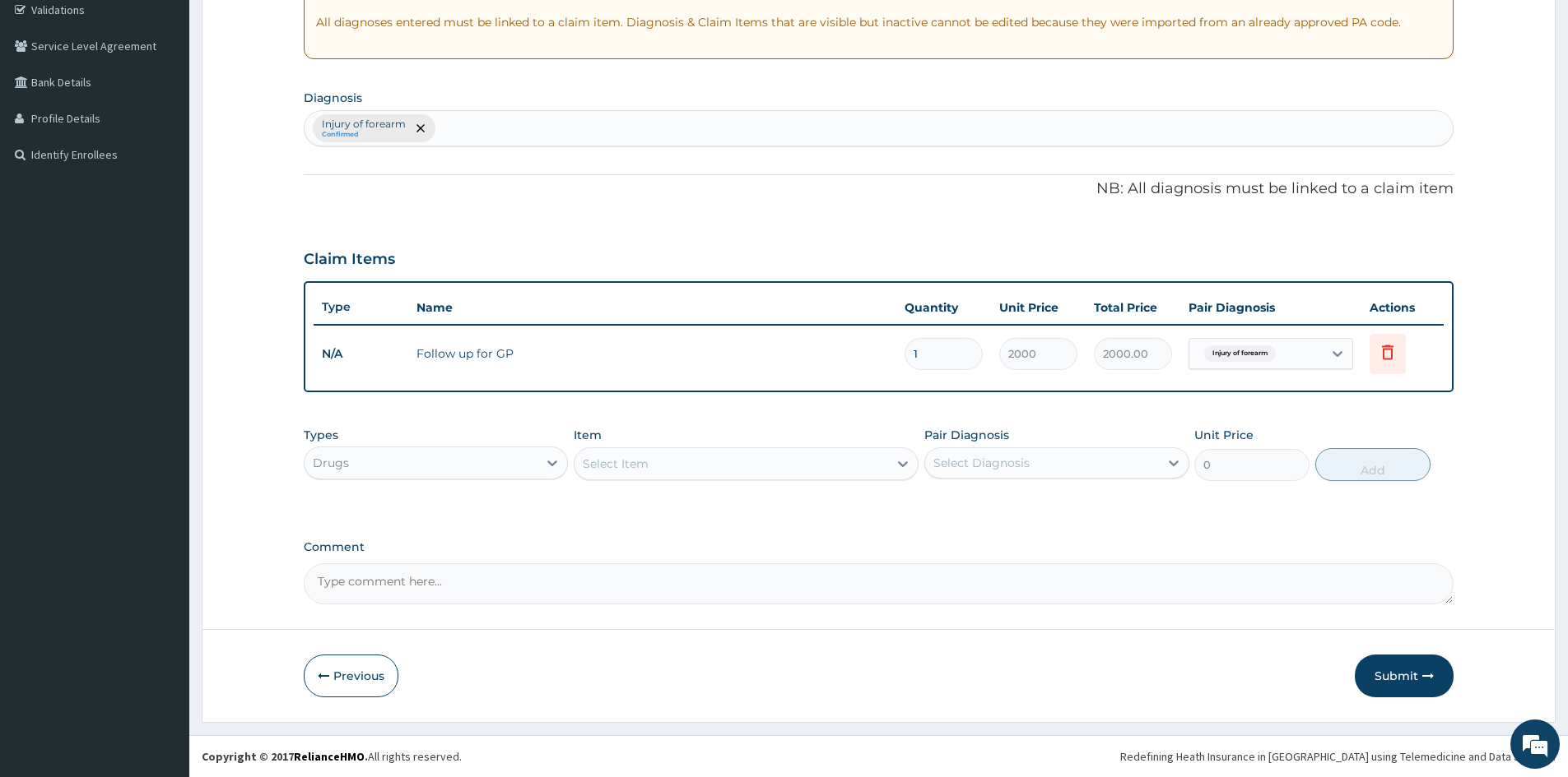
click at [670, 471] on div "Select Item" at bounding box center [731, 464] width 313 height 27
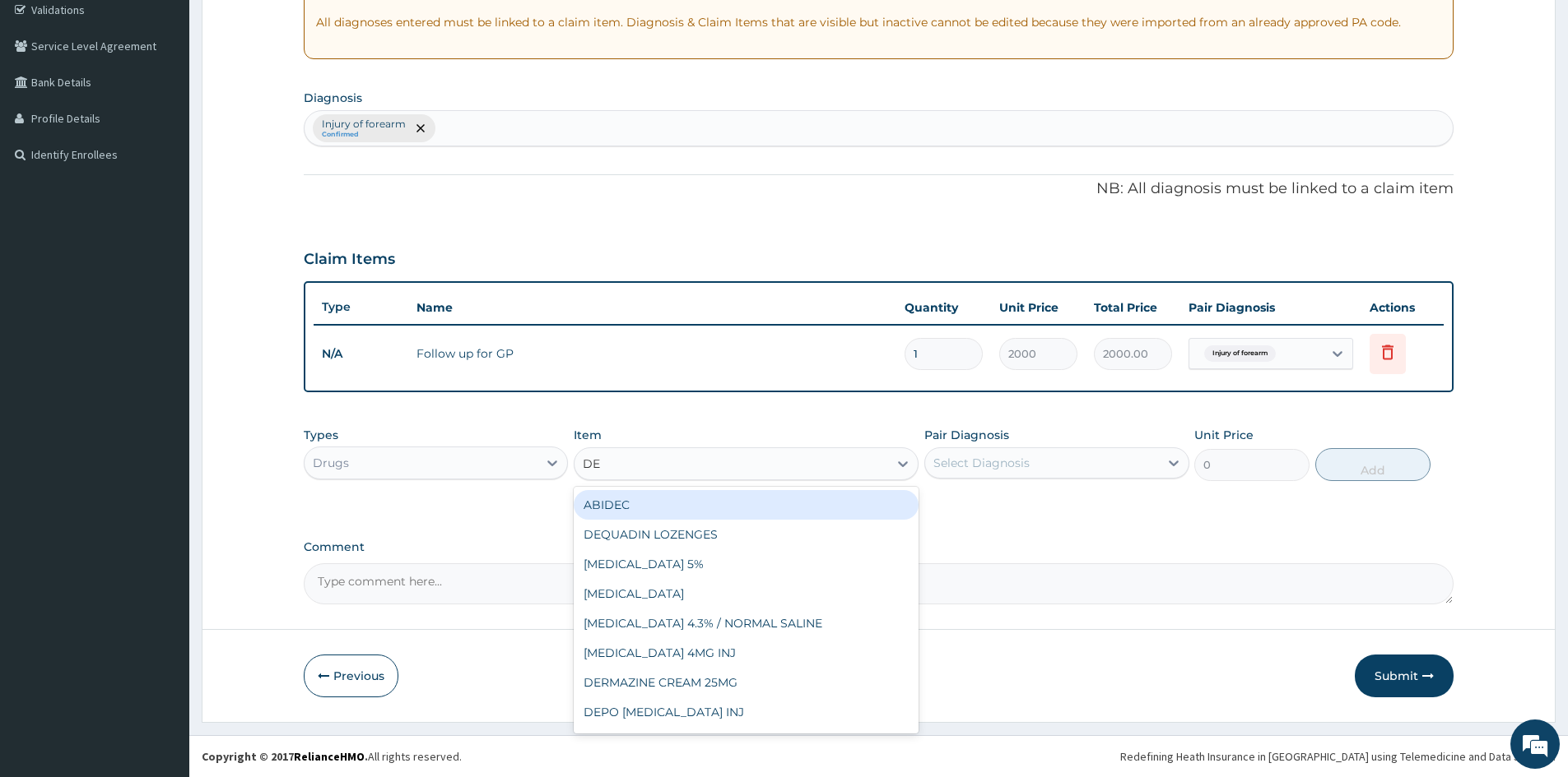
type input "DER"
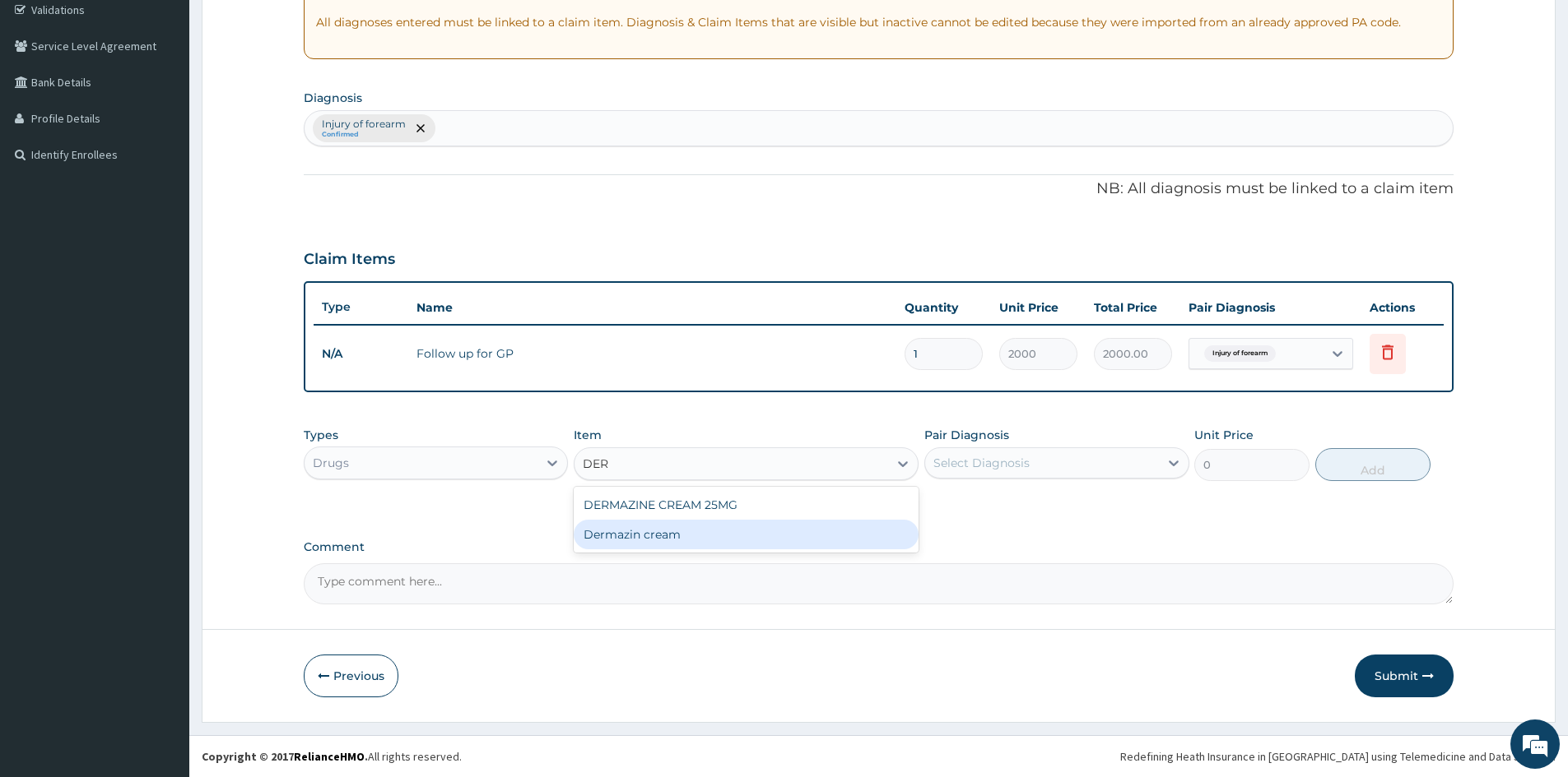
click at [748, 537] on div "Dermazin cream" at bounding box center [746, 535] width 345 height 30
type input "2500"
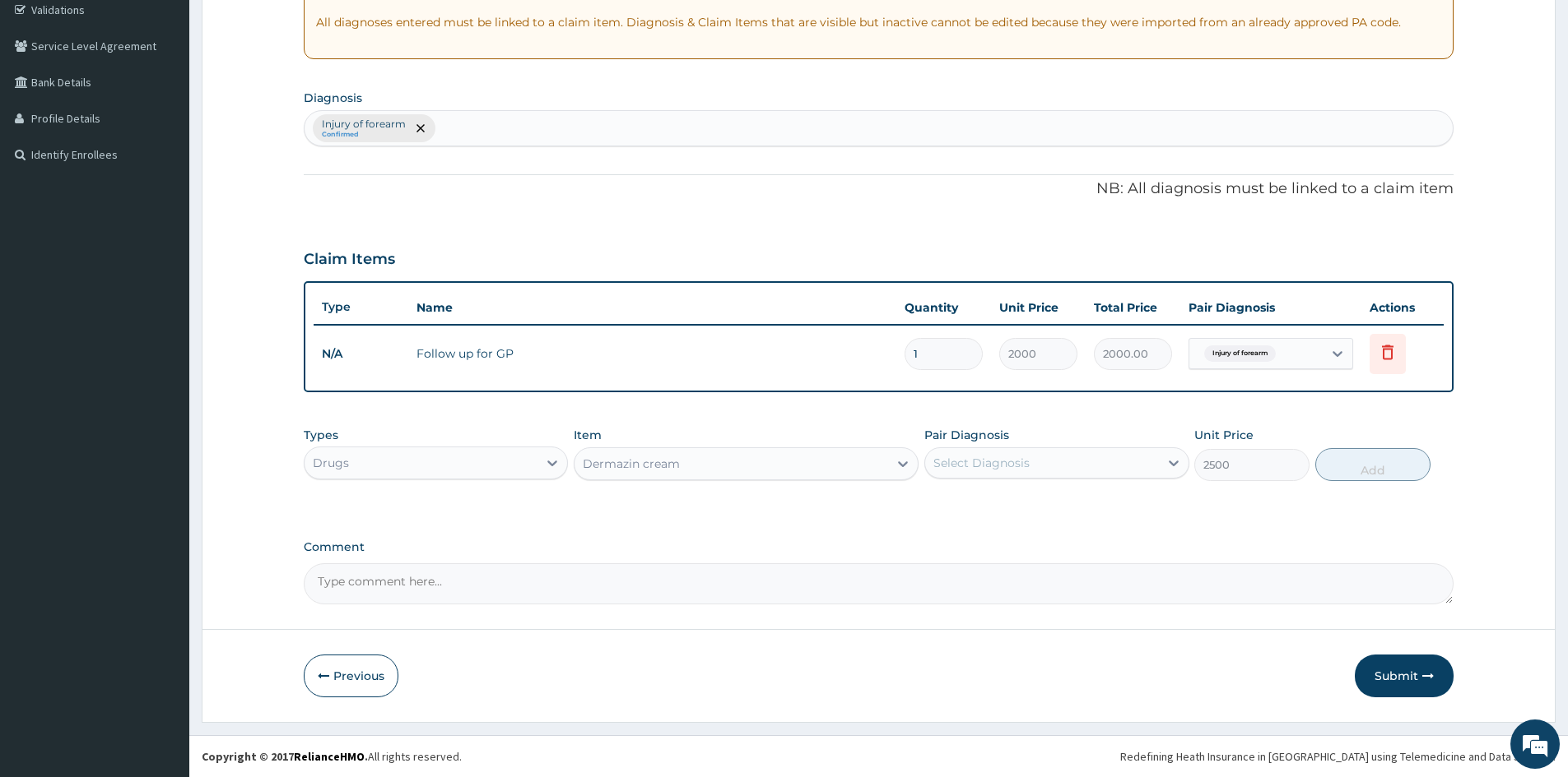
click at [1055, 462] on div "Select Diagnosis" at bounding box center [1041, 463] width 233 height 27
click at [1033, 497] on label "Injury of forearm" at bounding box center [1001, 504] width 99 height 17
checkbox input "true"
click at [1228, 508] on div "Types Drugs Item Dermazin cream Pair Diagnosis Injury of forearm Unit Price 250…" at bounding box center [878, 466] width 1149 height 95
click at [1372, 464] on button "Add" at bounding box center [1372, 465] width 115 height 33
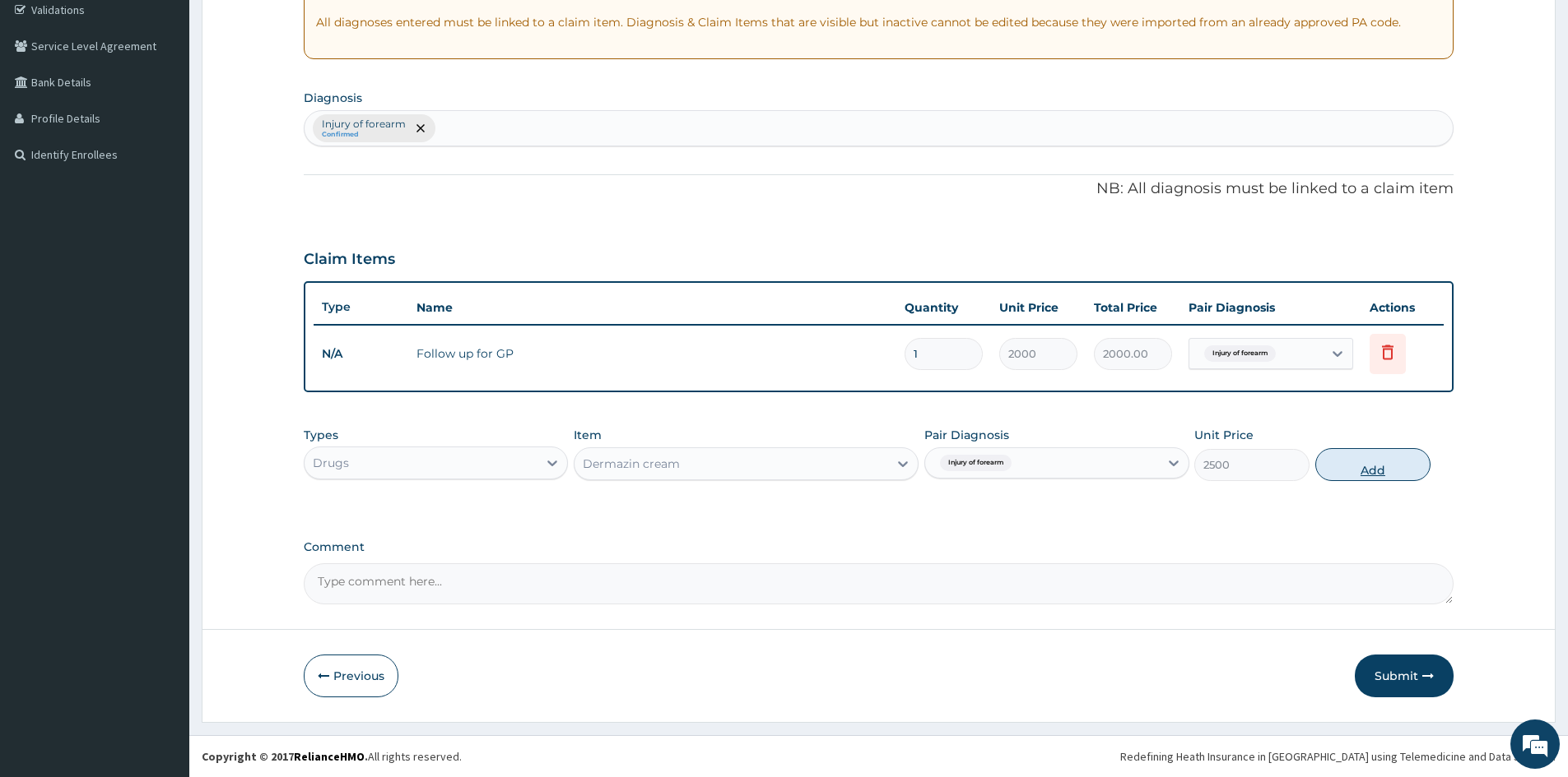
type input "0"
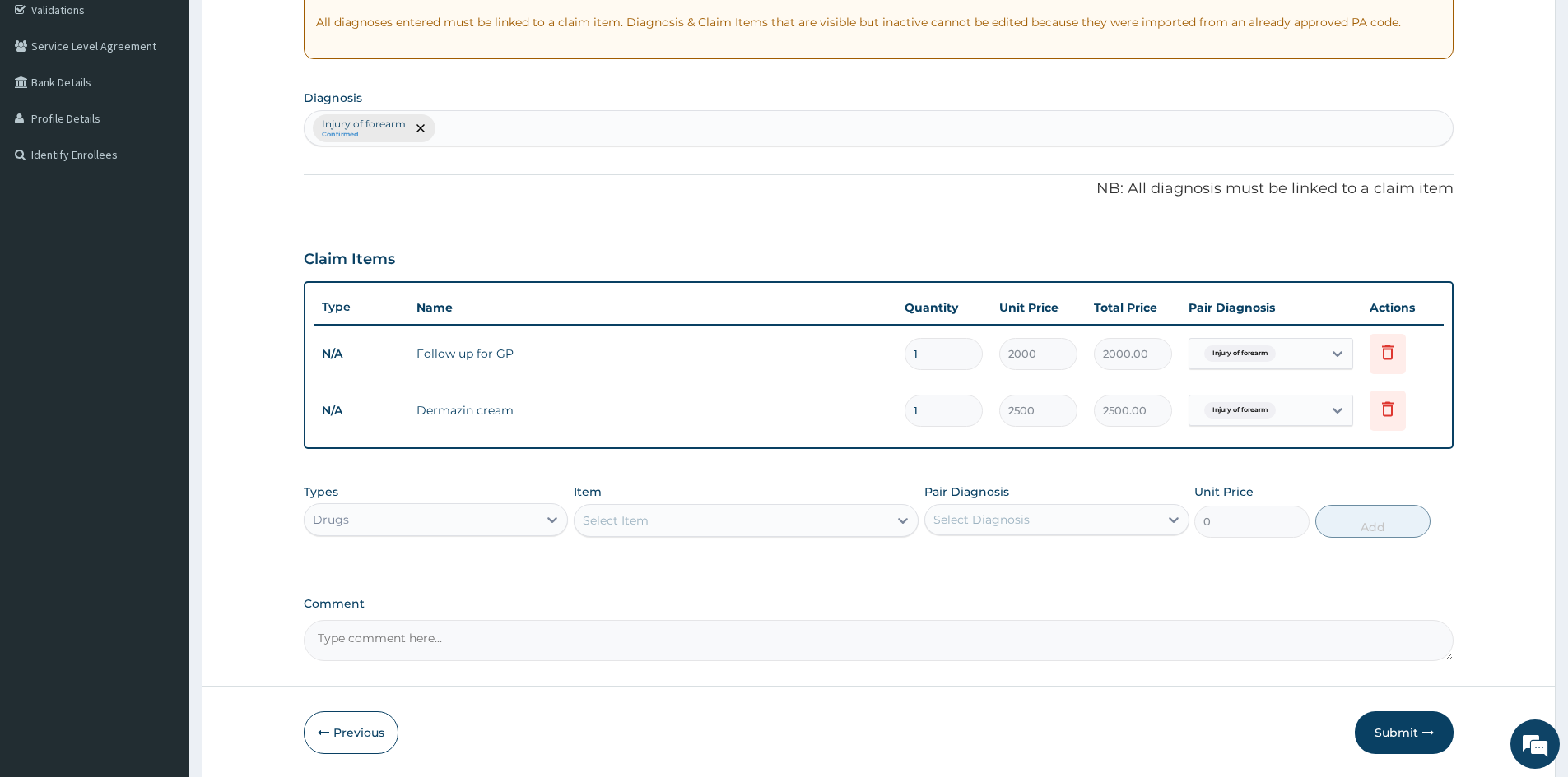
click at [602, 524] on div "Select Item" at bounding box center [615, 521] width 65 height 17
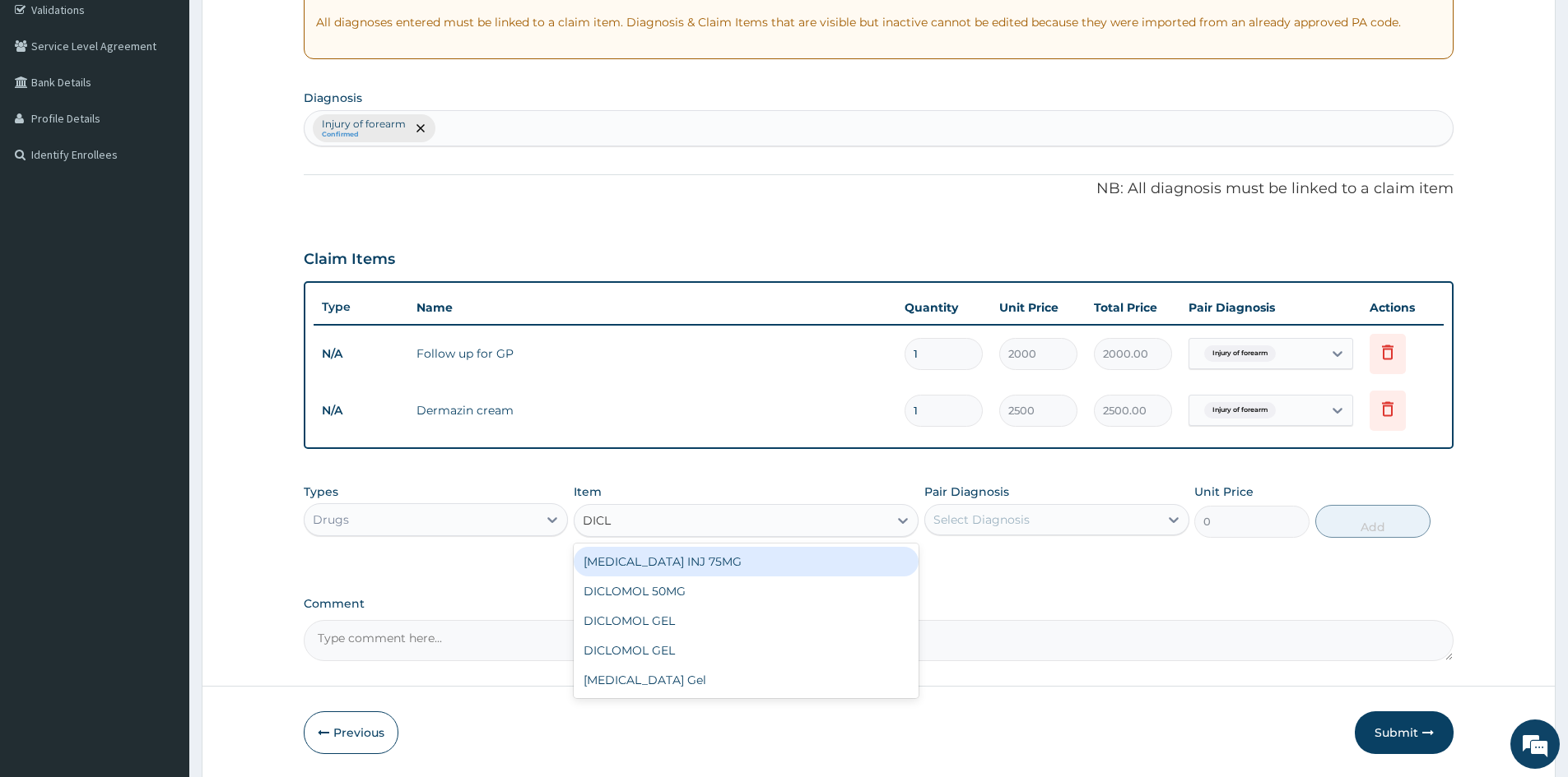
type input "DICLO"
click at [662, 590] on div "DICLOMOL 50MG" at bounding box center [746, 591] width 345 height 30
type input "50"
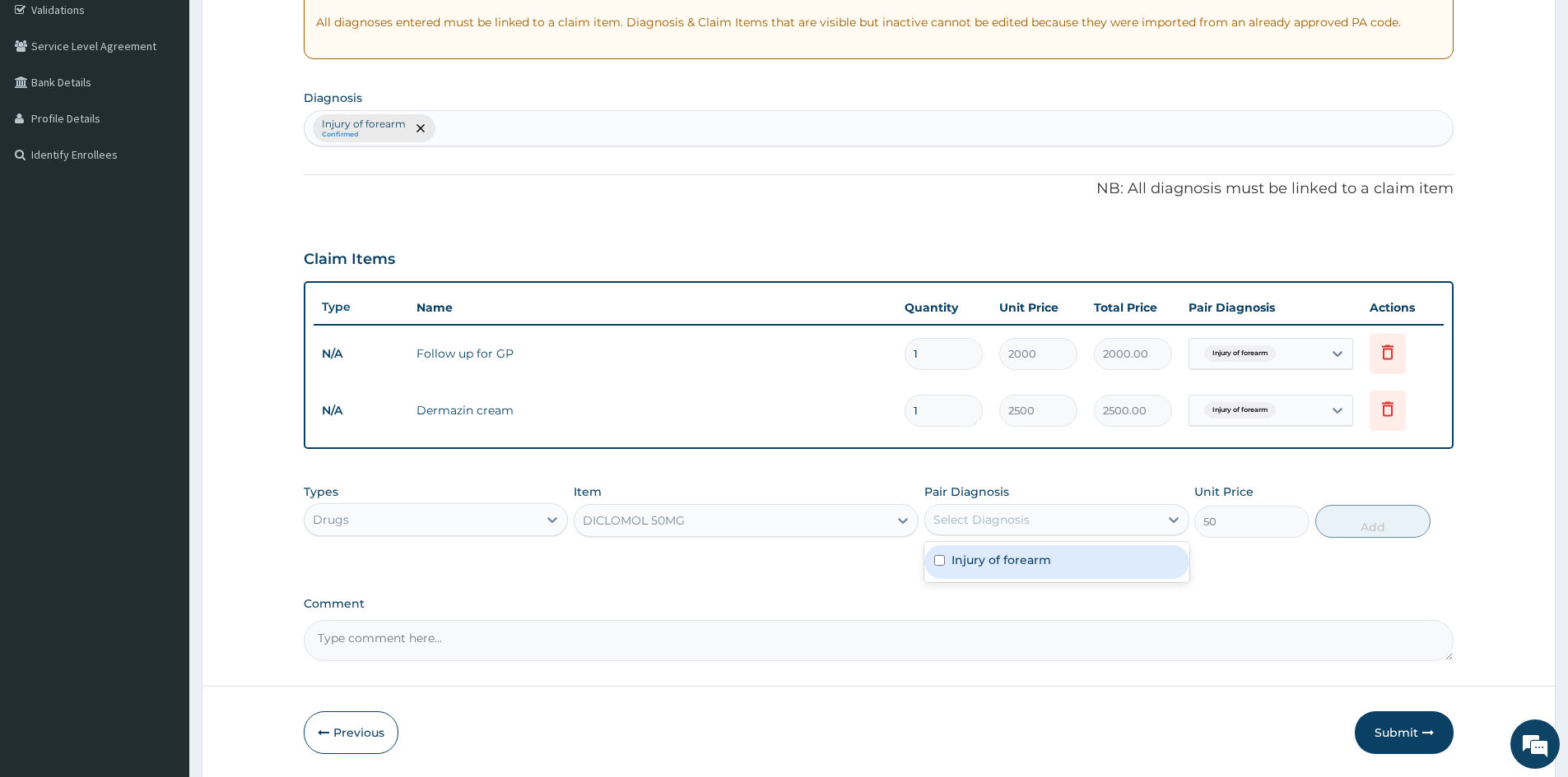
click at [1030, 524] on div "Select Diagnosis" at bounding box center [1041, 520] width 233 height 27
click at [1027, 567] on label "Injury of forearm" at bounding box center [1001, 560] width 99 height 17
click at [1144, 554] on div "Injury of forearm" at bounding box center [1056, 562] width 264 height 34
click at [1118, 558] on div "Injury of forearm" at bounding box center [1056, 562] width 264 height 34
checkbox input "true"
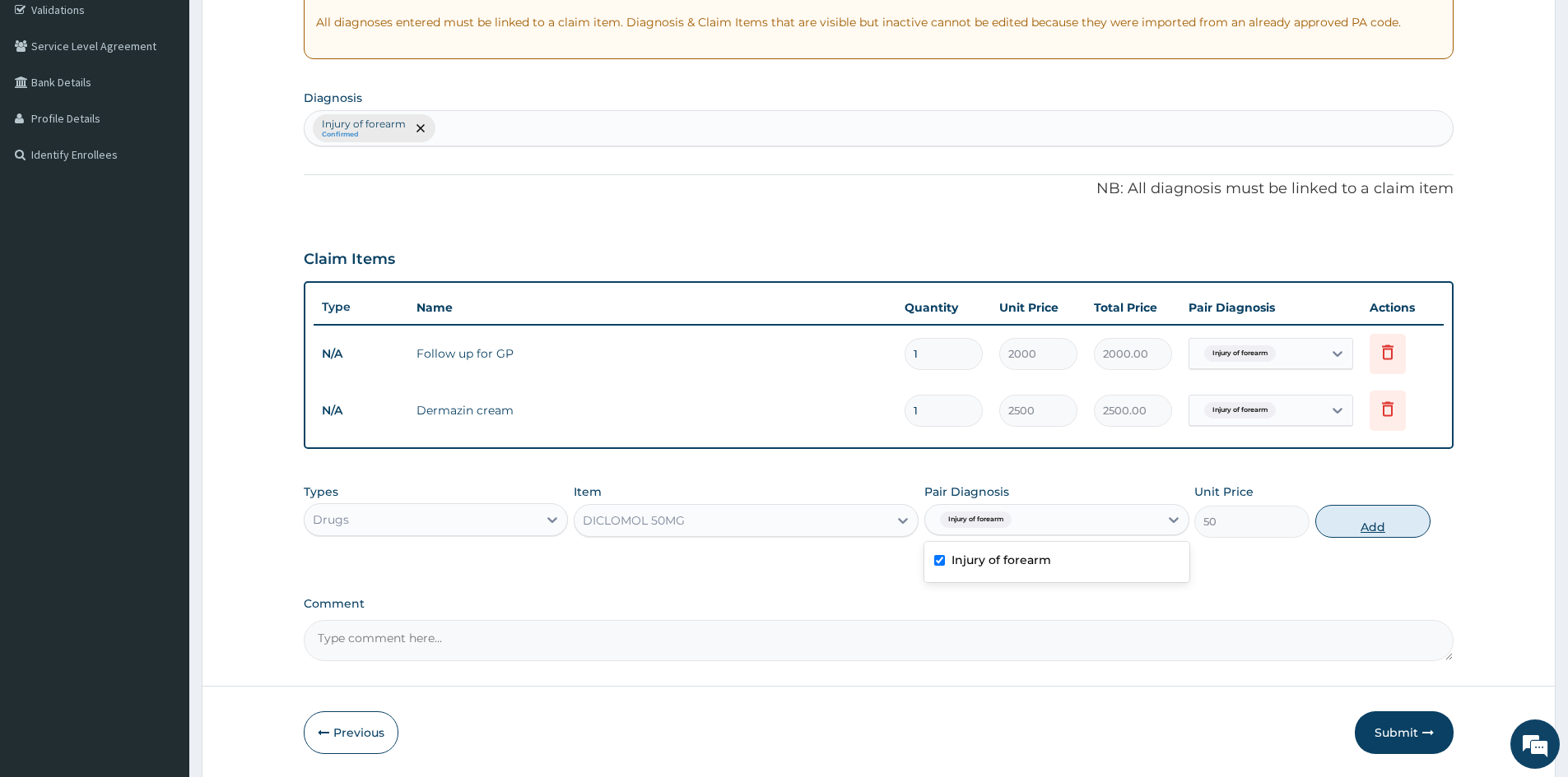
click at [1344, 525] on button "Add" at bounding box center [1372, 522] width 115 height 33
type input "0"
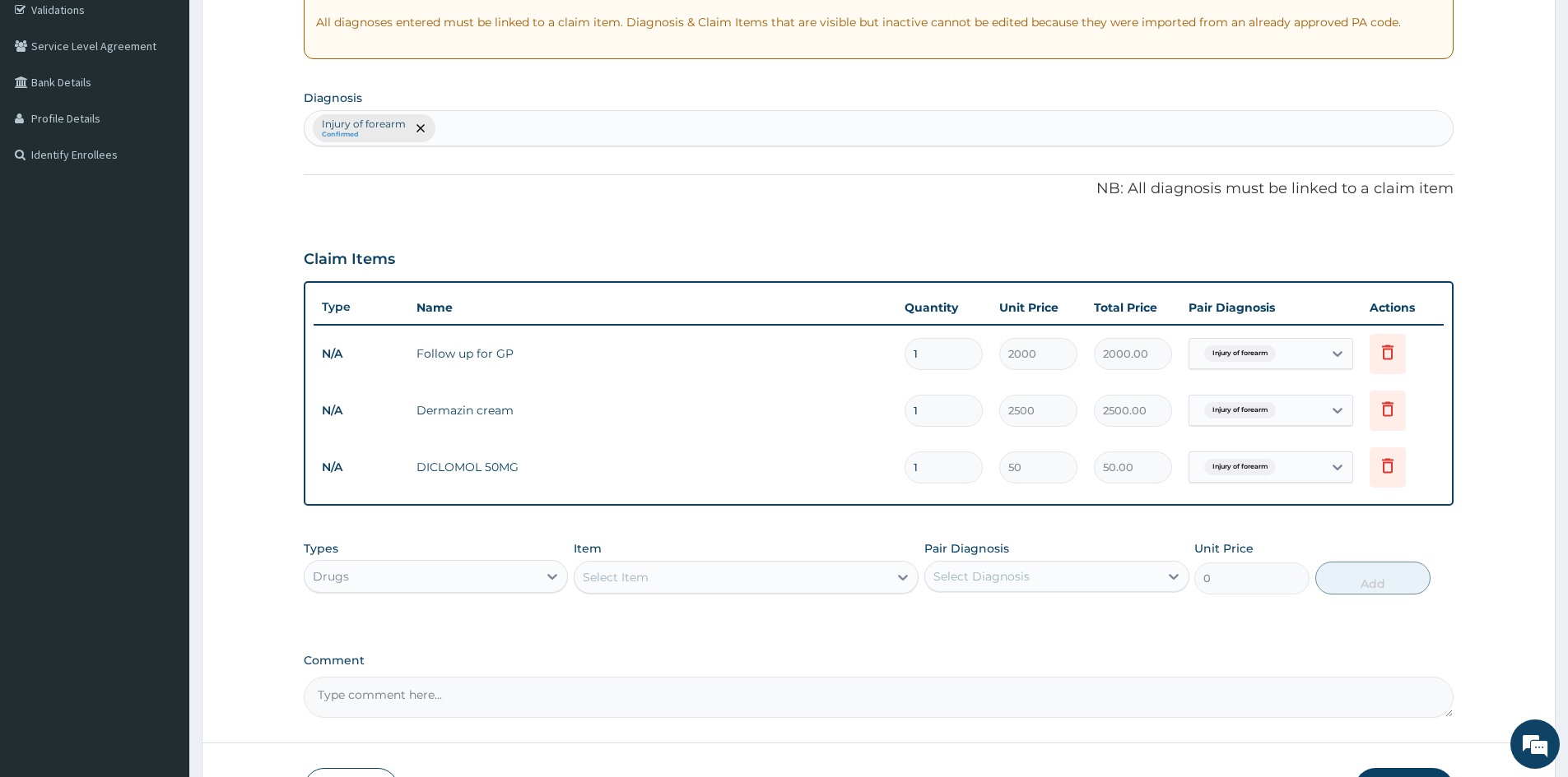
type input "10"
type input "500.00"
type input "10"
click at [716, 461] on td "DICLOMOL 50MG" at bounding box center [652, 467] width 488 height 33
click at [607, 580] on div "Select Item" at bounding box center [615, 577] width 65 height 17
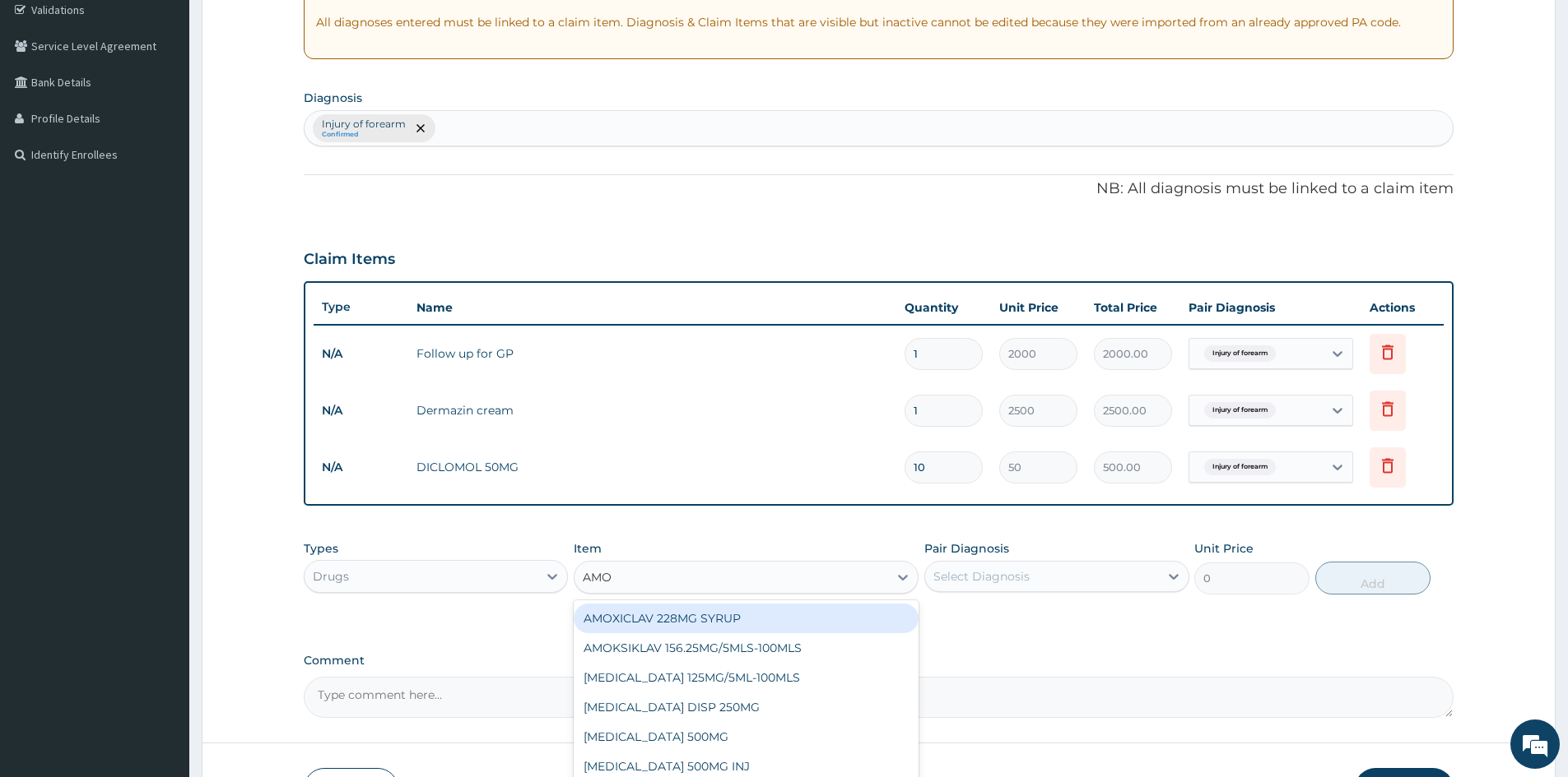
type input "AMOX"
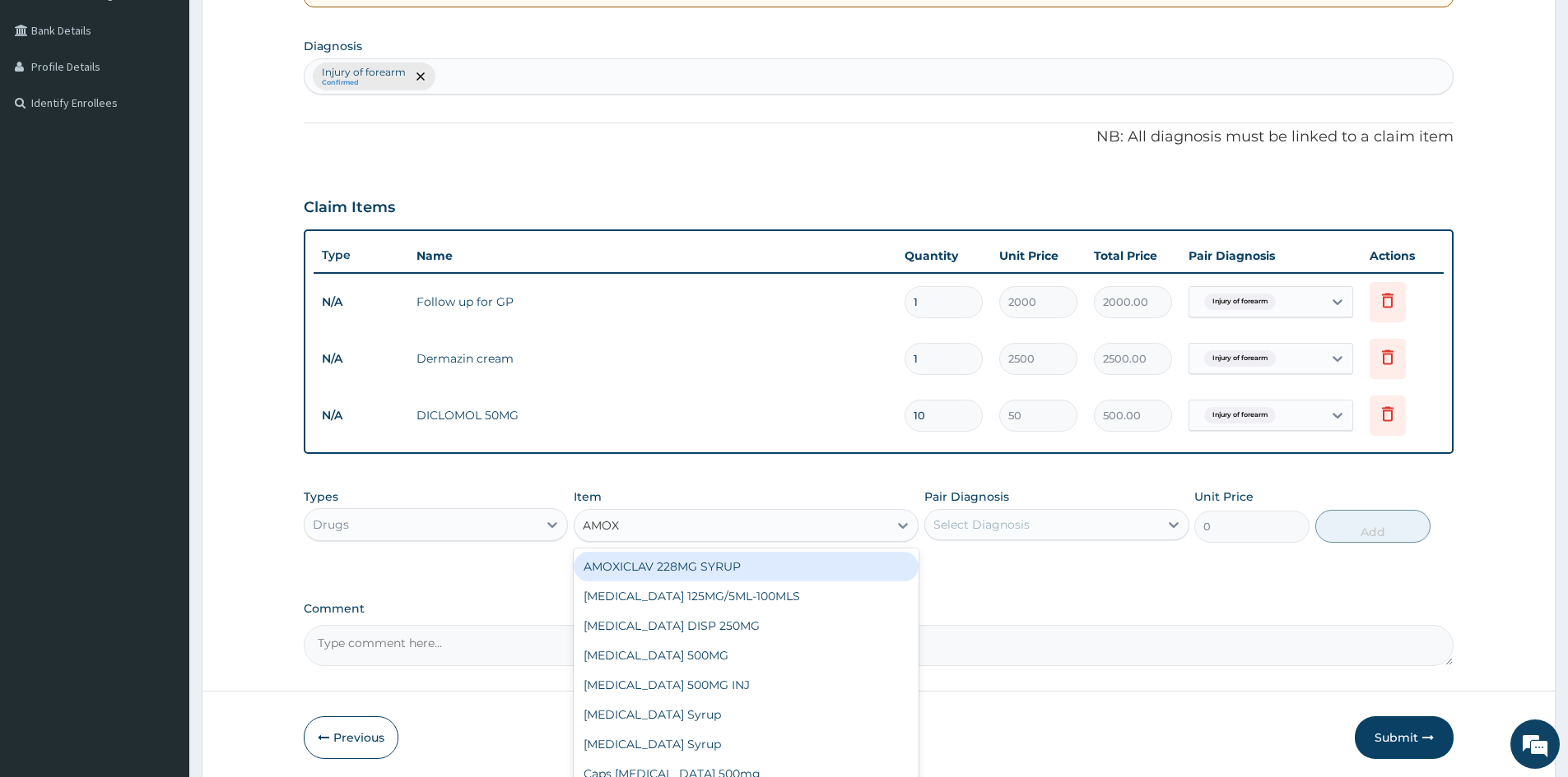
scroll to position [427, 0]
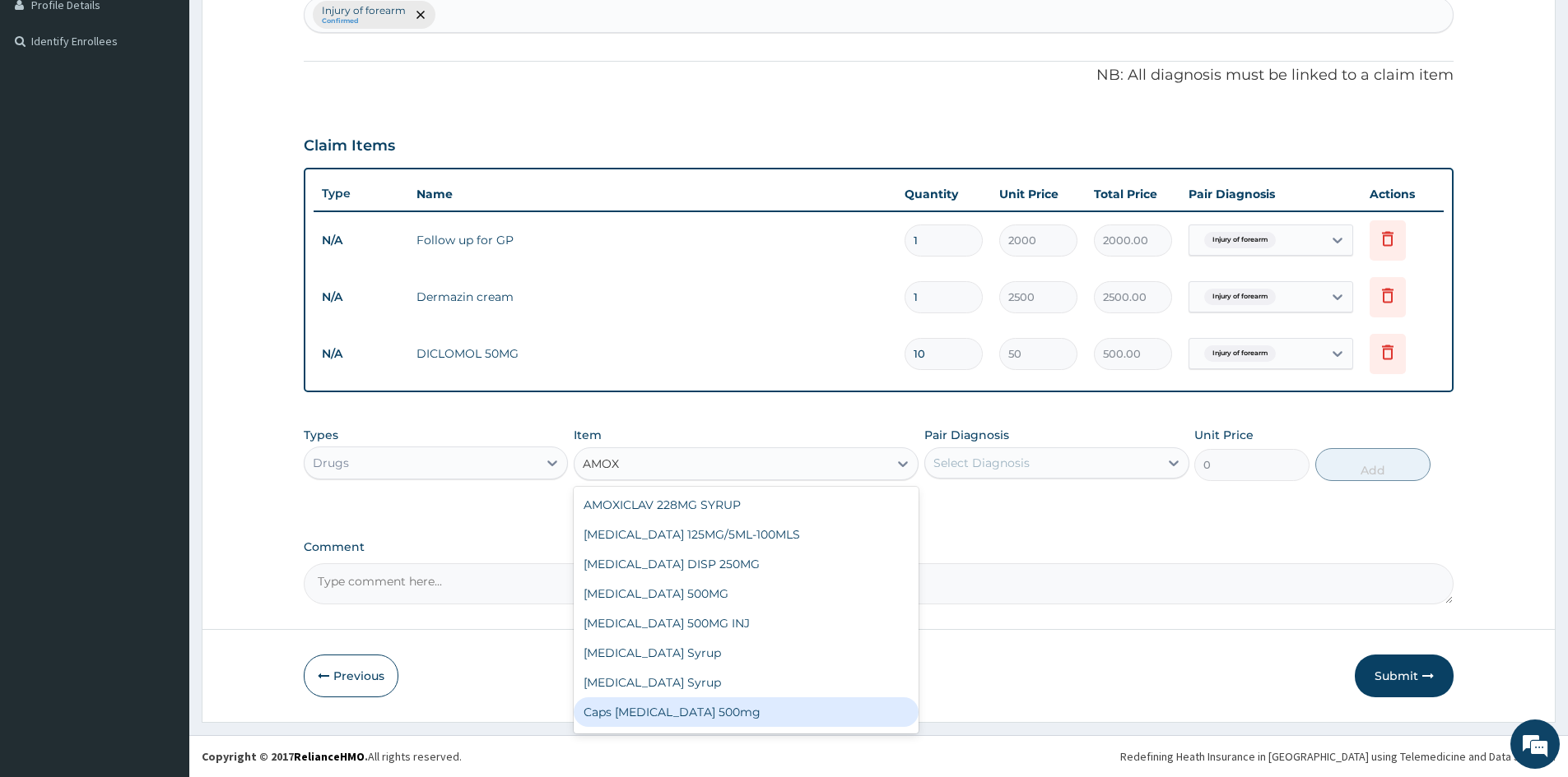
click at [685, 713] on div "Caps Amoxil 500mg" at bounding box center [746, 712] width 345 height 30
type input "80"
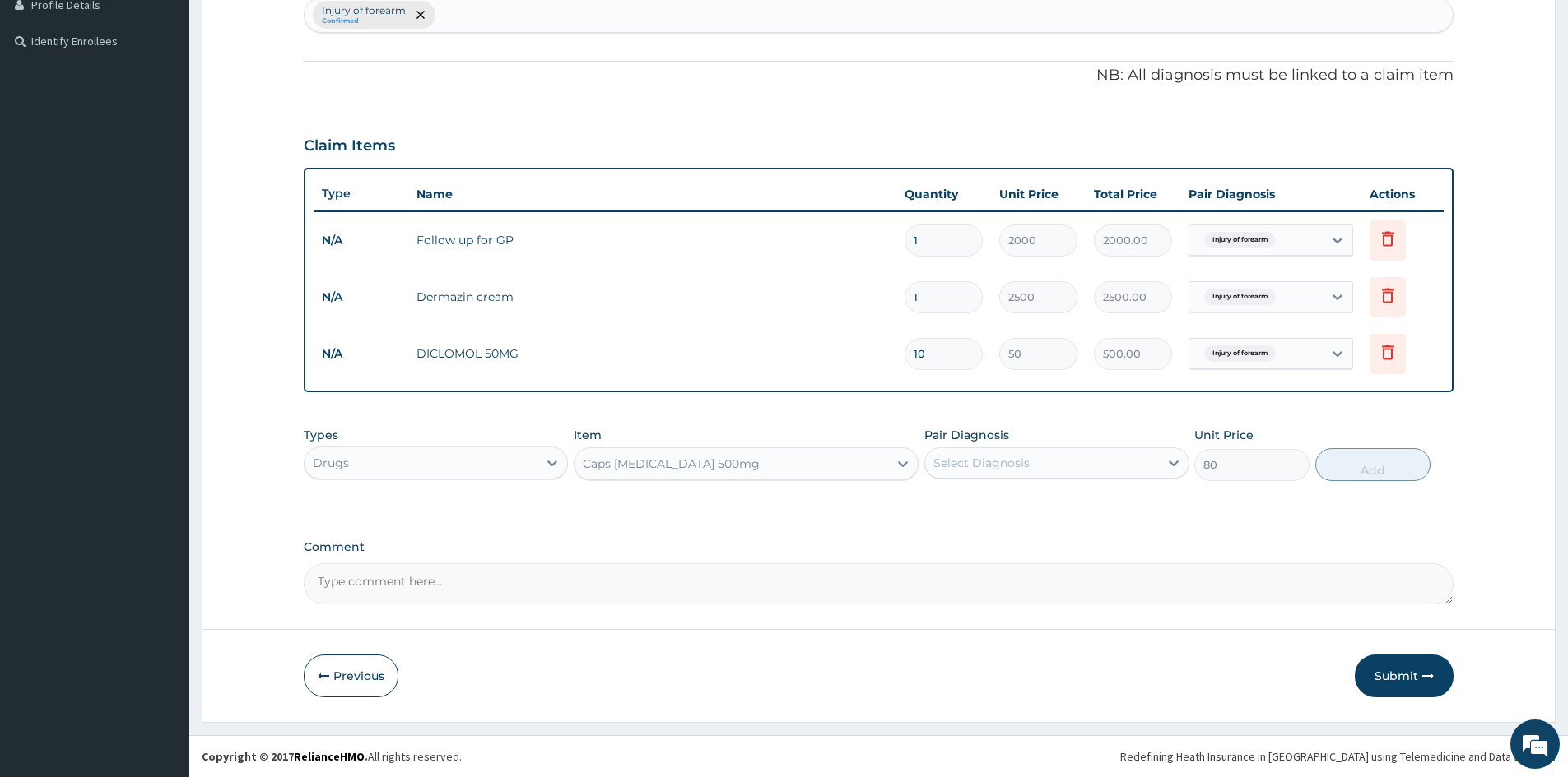
click at [1028, 464] on div "Select Diagnosis" at bounding box center [981, 463] width 96 height 17
drag, startPoint x: 1080, startPoint y: 491, endPoint x: 1052, endPoint y: 501, distance: 29.7
click at [1075, 497] on div "Injury of forearm" at bounding box center [1056, 505] width 264 height 34
click at [1043, 504] on label "Injury of forearm" at bounding box center [1001, 504] width 99 height 17
click at [1071, 503] on div "Injury of forearm" at bounding box center [1056, 505] width 264 height 34
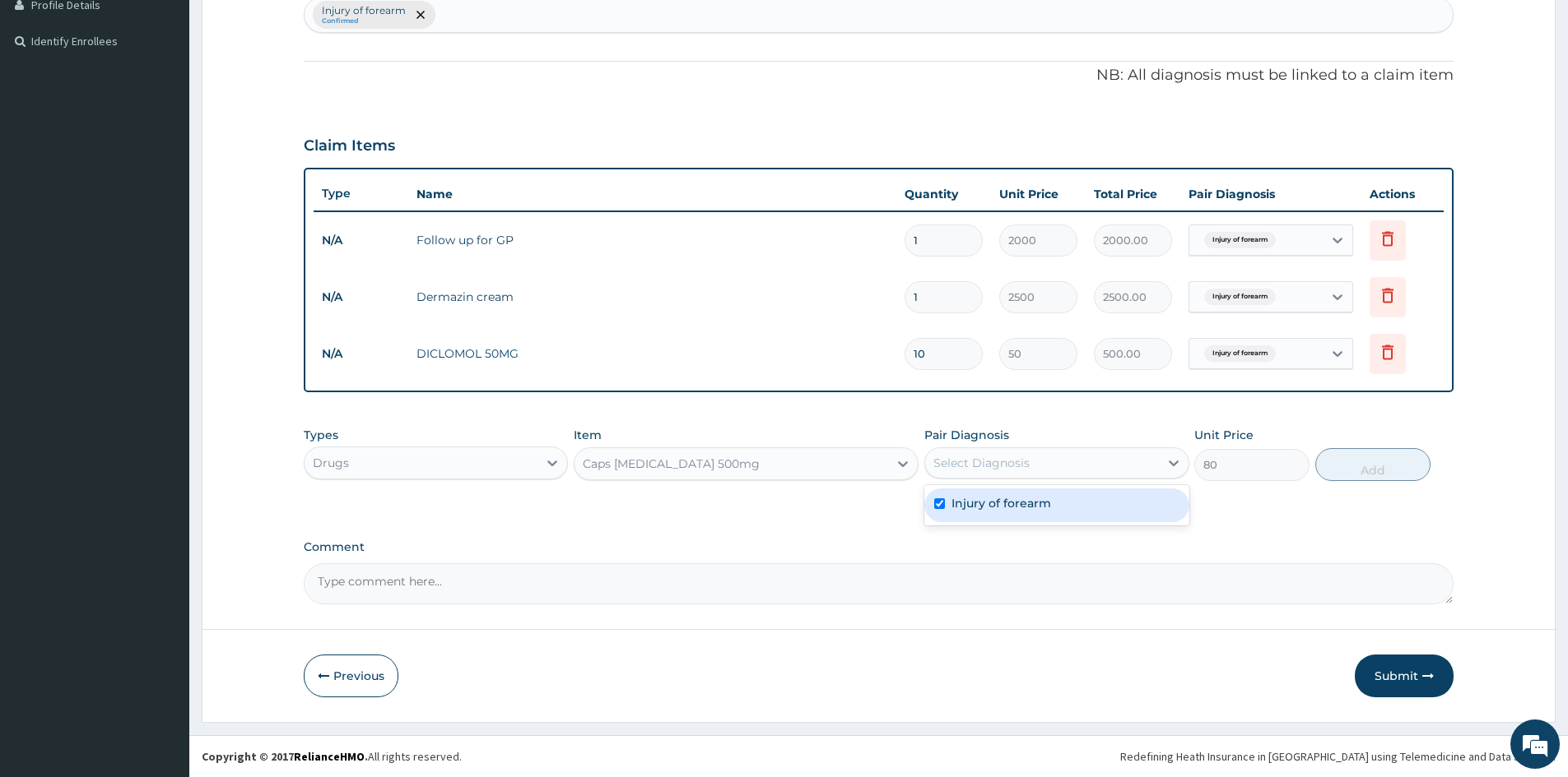
checkbox input "true"
click at [1366, 466] on button "Add" at bounding box center [1372, 465] width 115 height 33
type input "0"
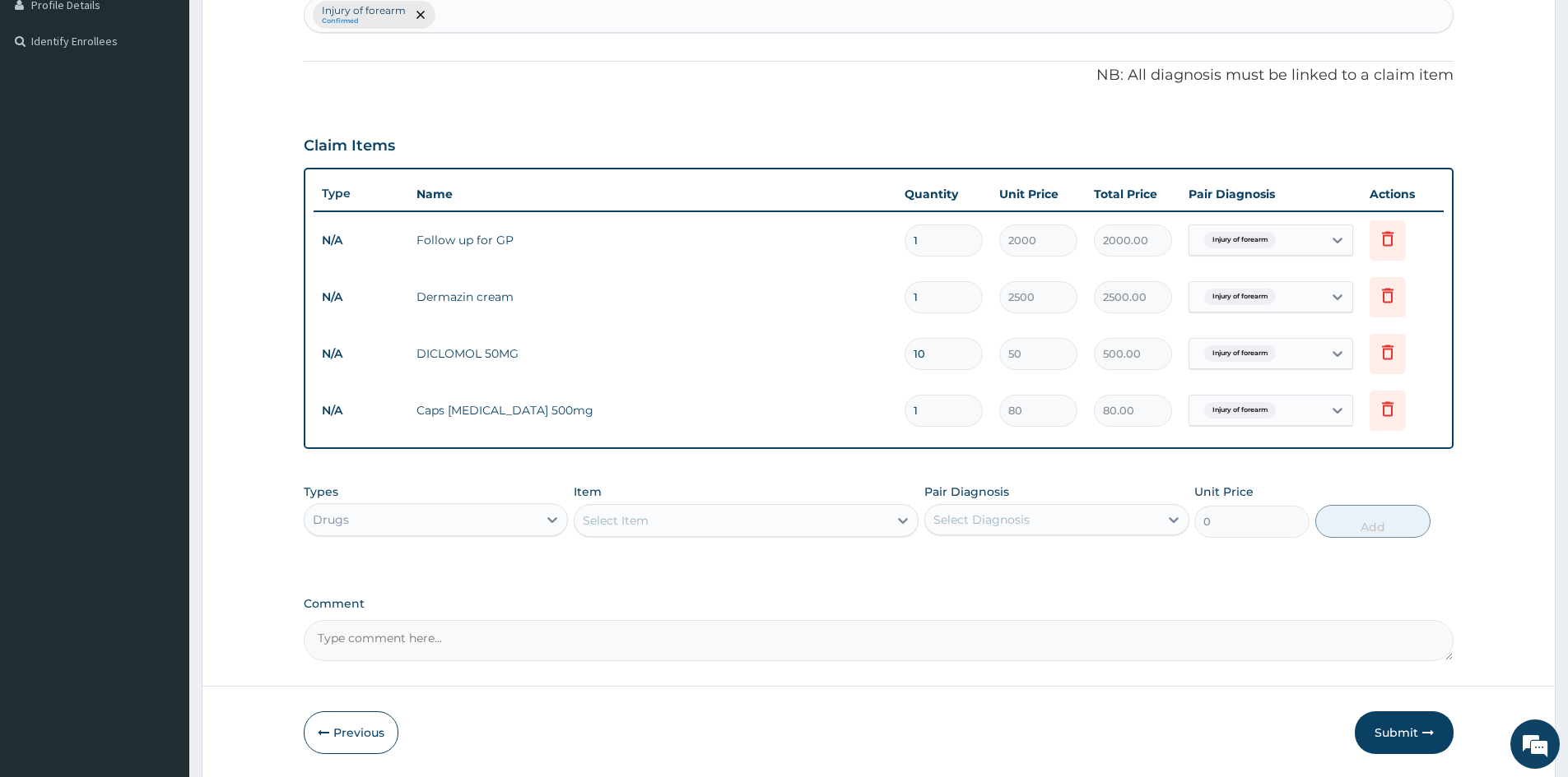
type input "15"
type input "1200.00"
type input "15"
click at [975, 438] on tr "N/A Caps Amoxil 500mg 15 80 1200.00 Injury of forearm Delete" at bounding box center [878, 411] width 1130 height 57
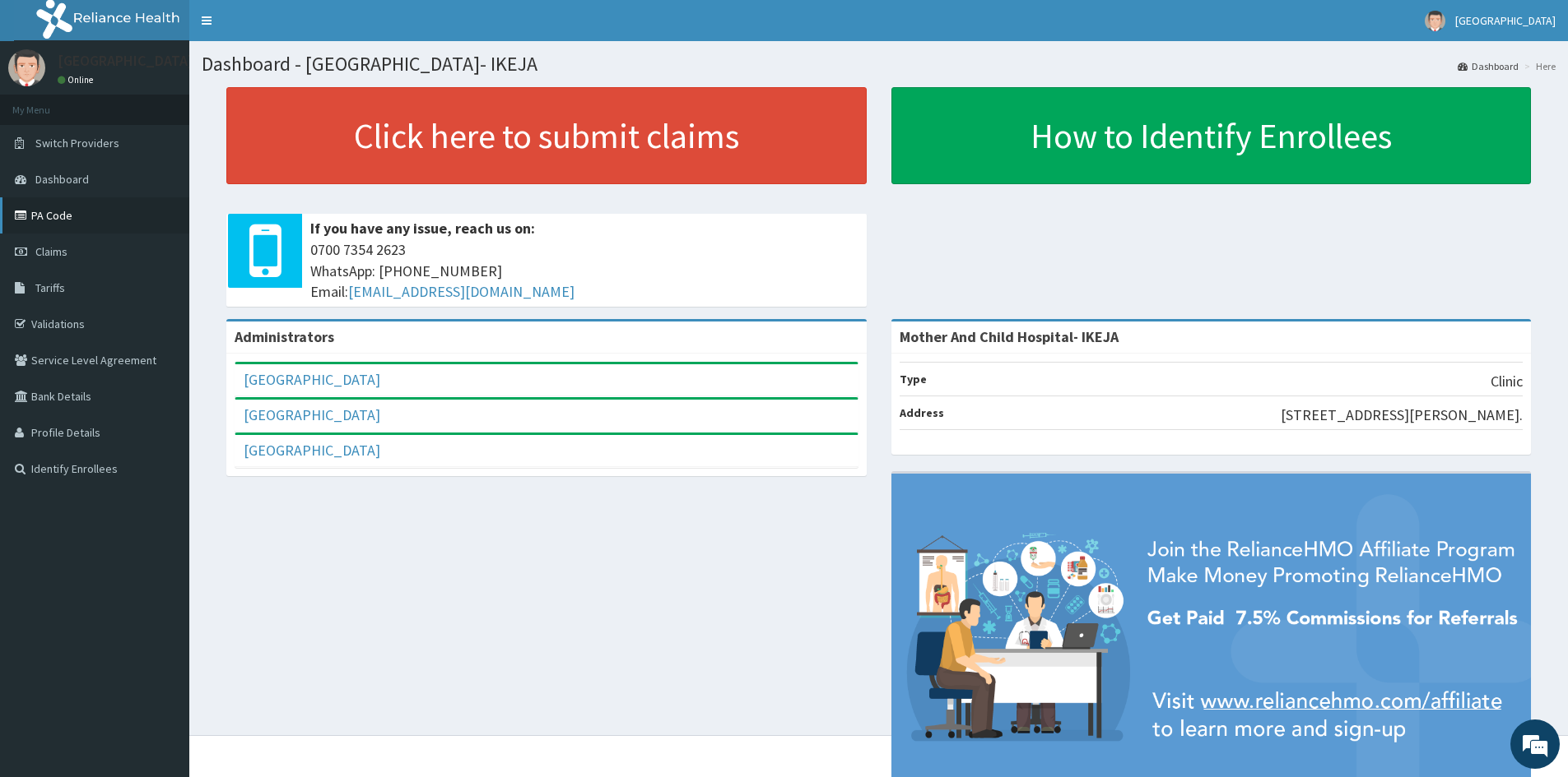
click at [55, 216] on link "PA Code" at bounding box center [94, 215] width 189 height 36
